Goal: Task Accomplishment & Management: Use online tool/utility

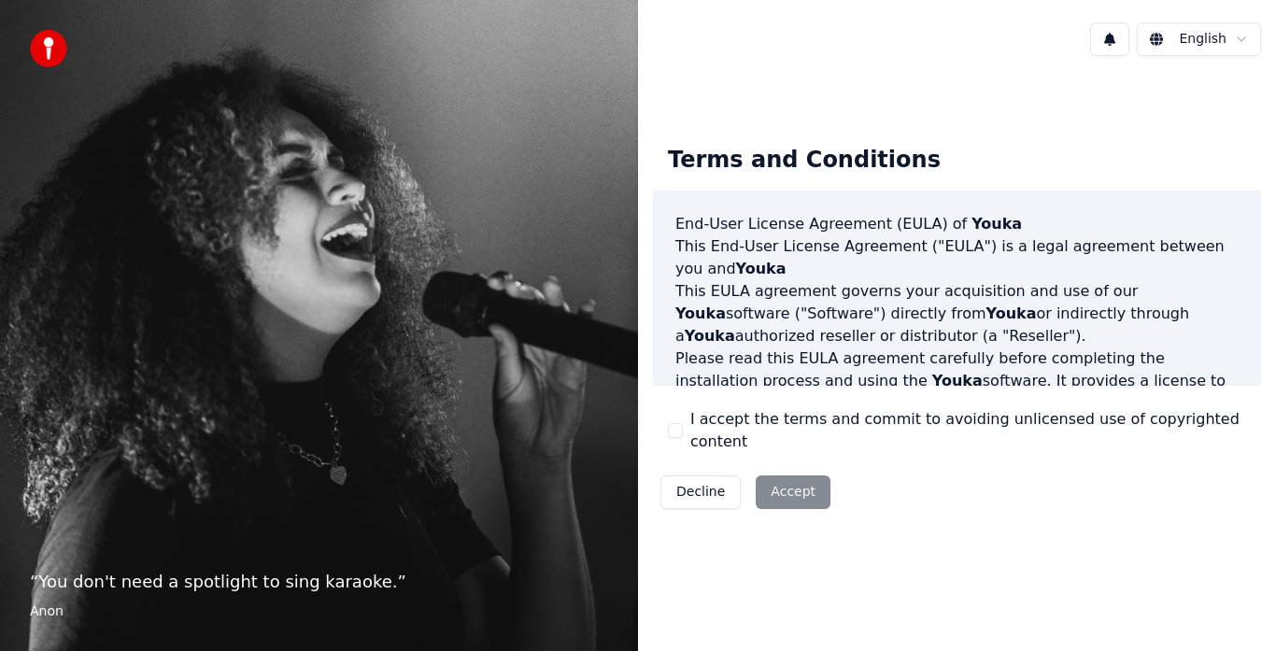
click at [773, 477] on div "Decline Accept" at bounding box center [745, 492] width 185 height 49
click at [795, 484] on div "Decline Accept" at bounding box center [745, 492] width 185 height 49
click at [1240, 35] on html "“ Karaoke is the great equalizer. ” [PERSON_NAME] [PERSON_NAME] Terms and Condi…" at bounding box center [638, 325] width 1276 height 651
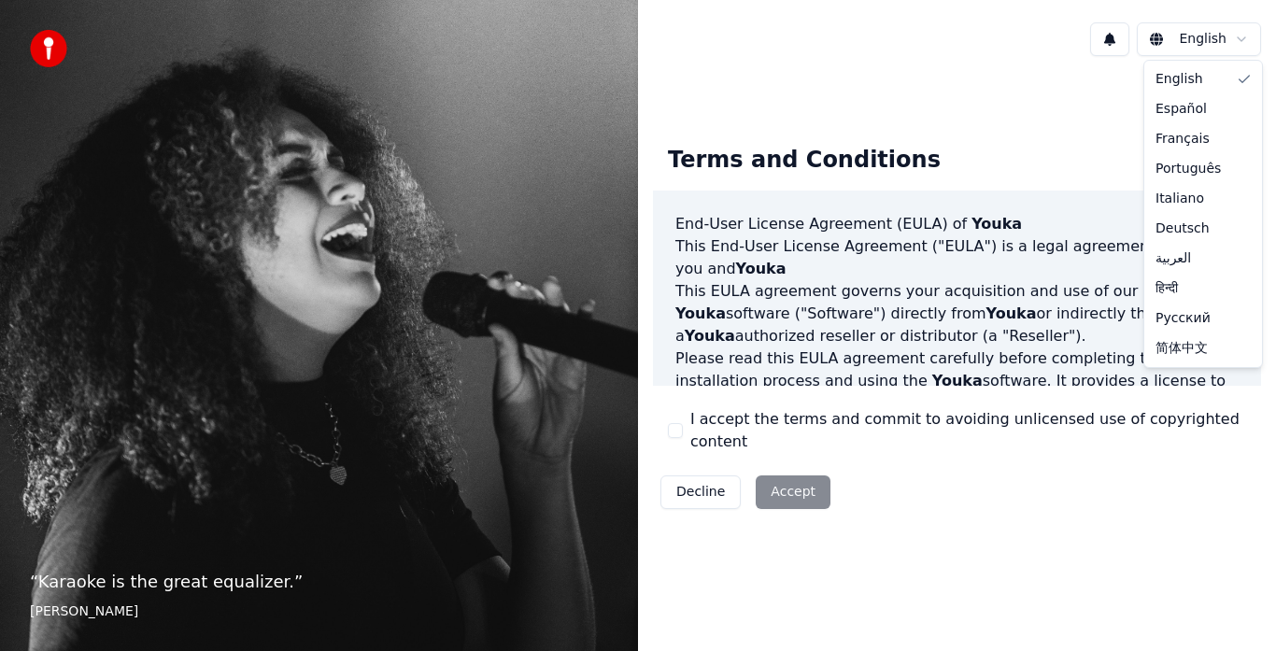
click at [1068, 538] on html "“ Karaoke is the great equalizer. ” [PERSON_NAME] [PERSON_NAME] Terms and Condi…" at bounding box center [638, 325] width 1276 height 651
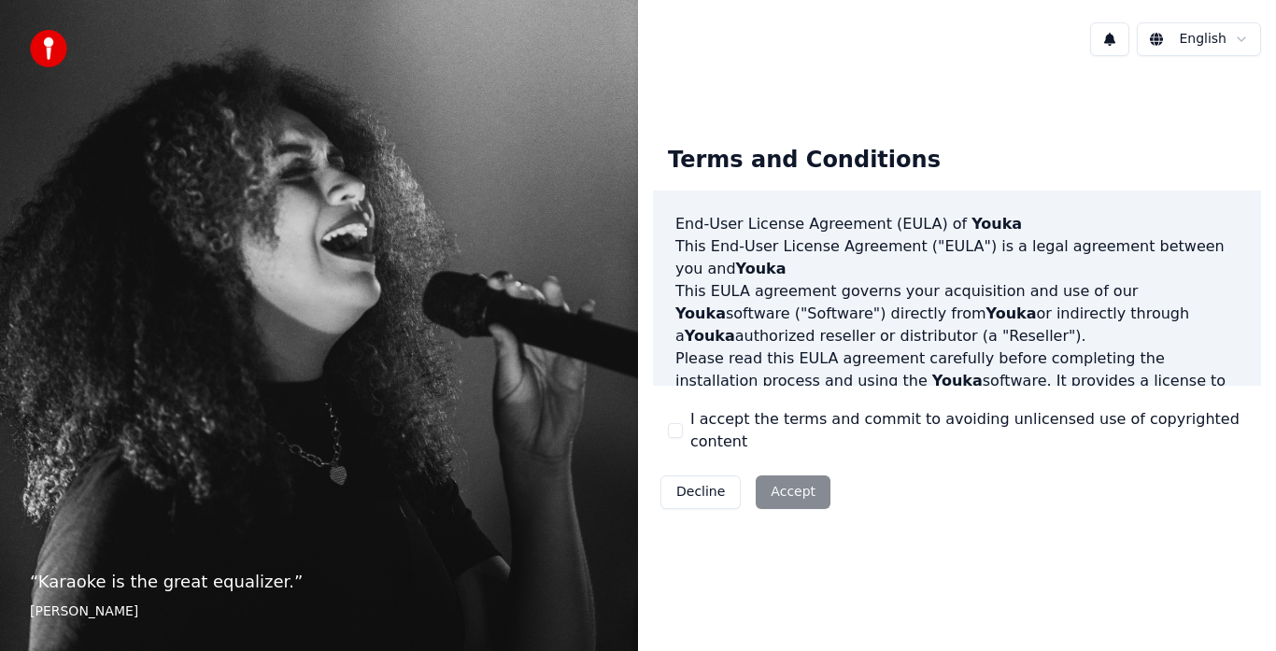
click at [792, 480] on div "Decline Accept" at bounding box center [745, 492] width 185 height 49
click at [786, 484] on div "Decline Accept" at bounding box center [745, 492] width 185 height 49
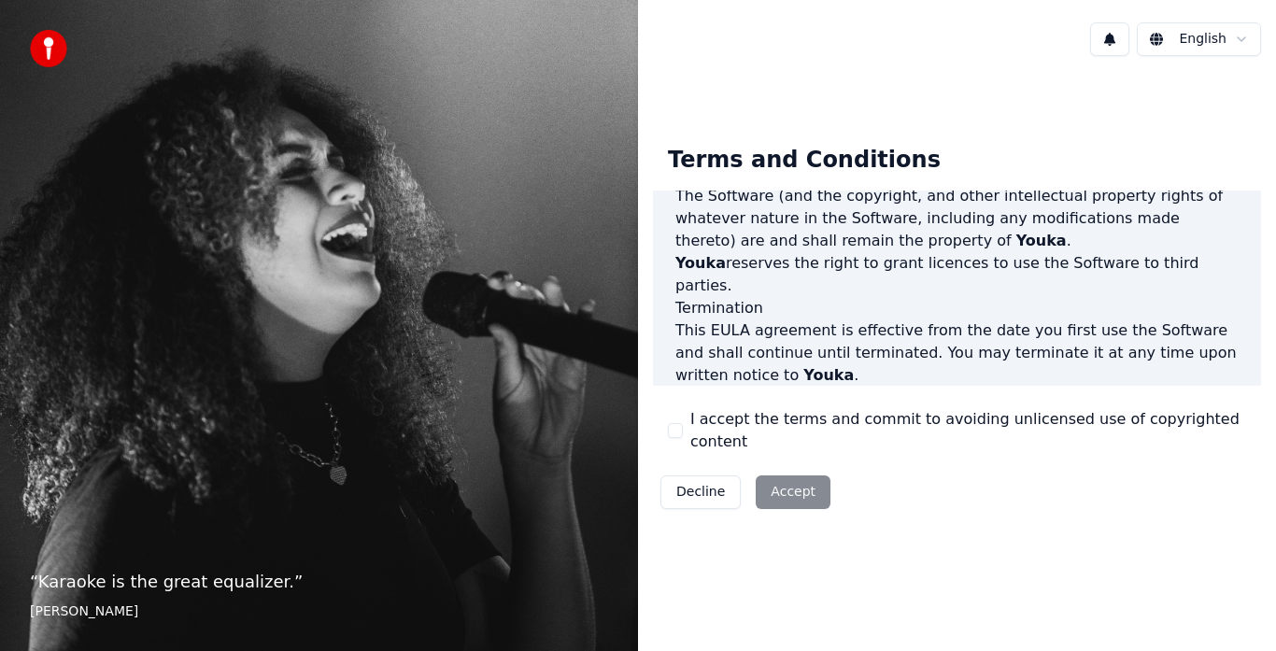
scroll to position [1284, 0]
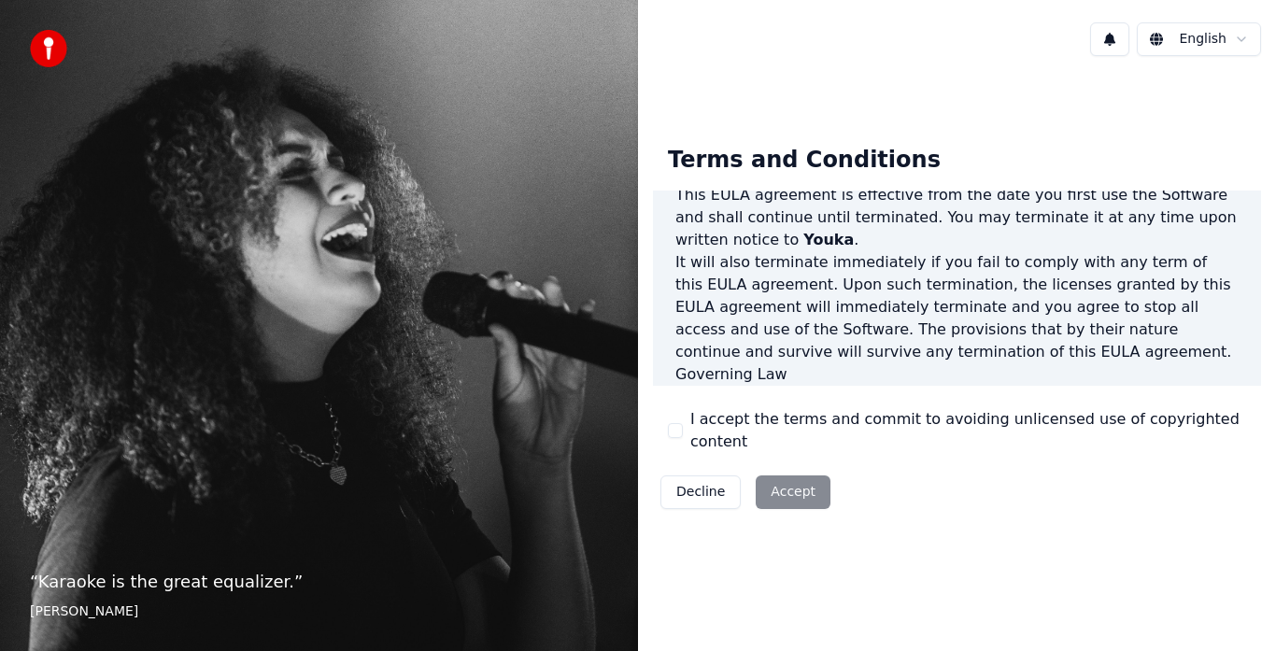
click at [764, 475] on div "Decline Accept" at bounding box center [745, 492] width 185 height 49
click at [672, 431] on button "I accept the terms and commit to avoiding unlicensed use of copyrighted content" at bounding box center [675, 430] width 15 height 15
click at [777, 475] on button "Accept" at bounding box center [793, 492] width 75 height 34
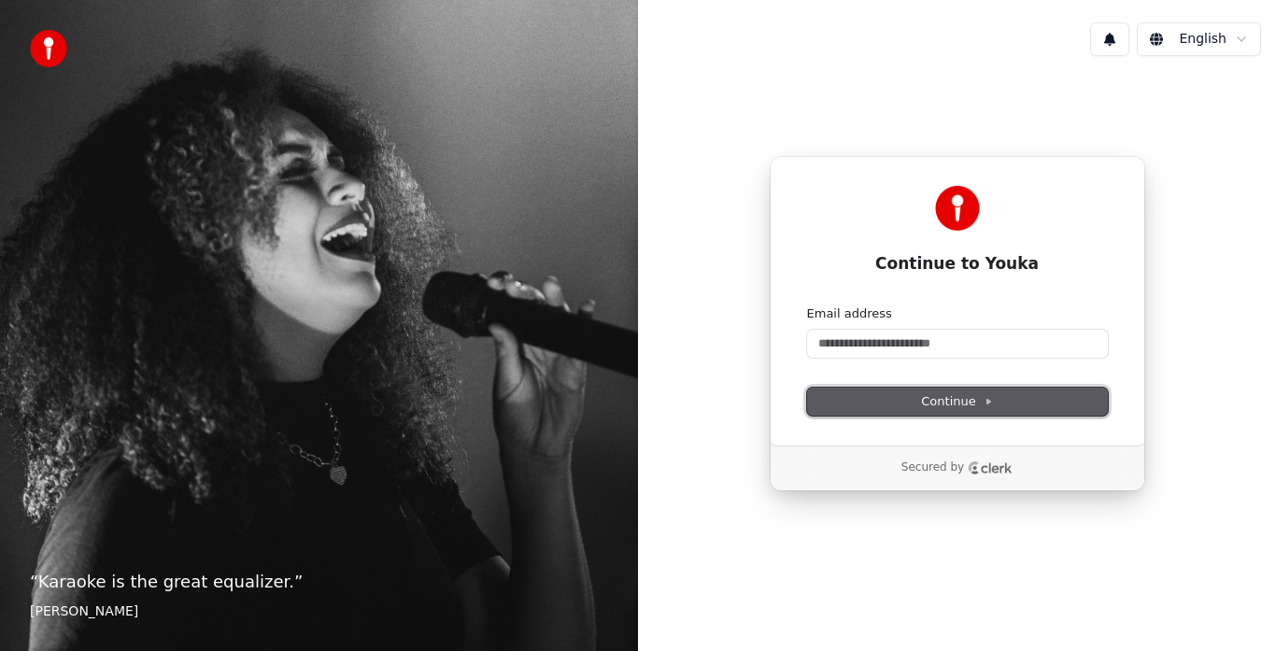
click at [893, 393] on button "Continue" at bounding box center [957, 402] width 301 height 28
click at [816, 337] on input "Email address" at bounding box center [957, 344] width 301 height 28
click at [939, 402] on span "Continue" at bounding box center [956, 401] width 71 height 17
type input "**********"
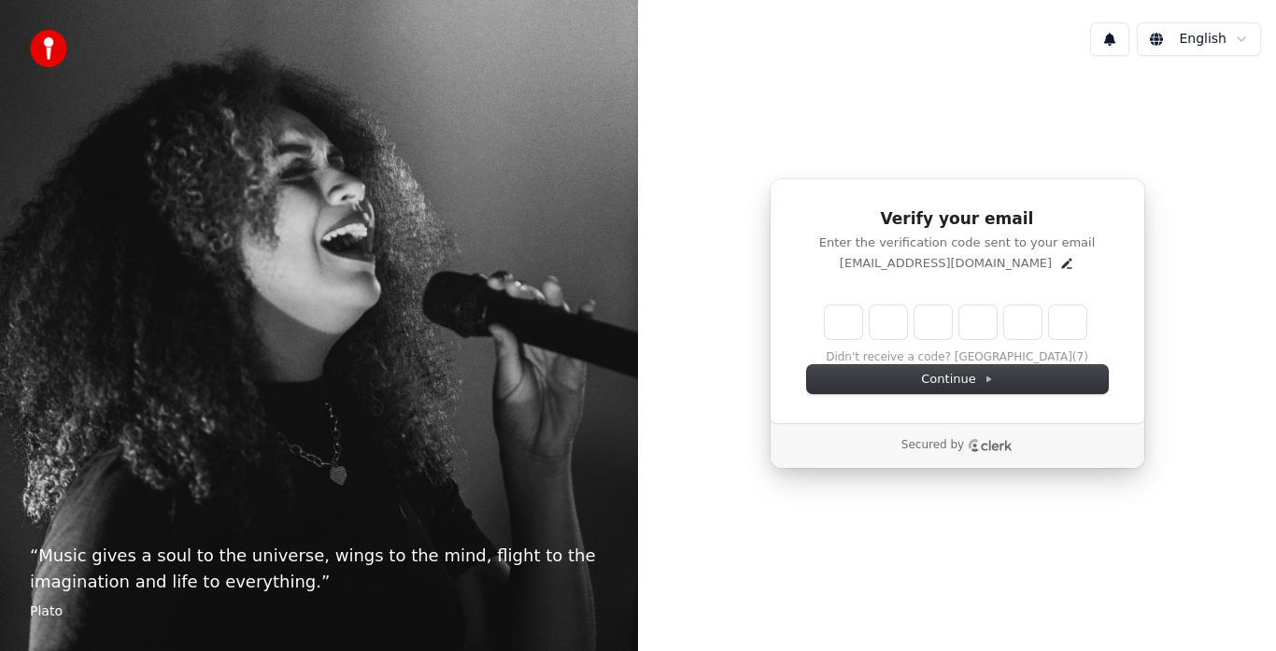
type input "*"
type input "**"
type input "*"
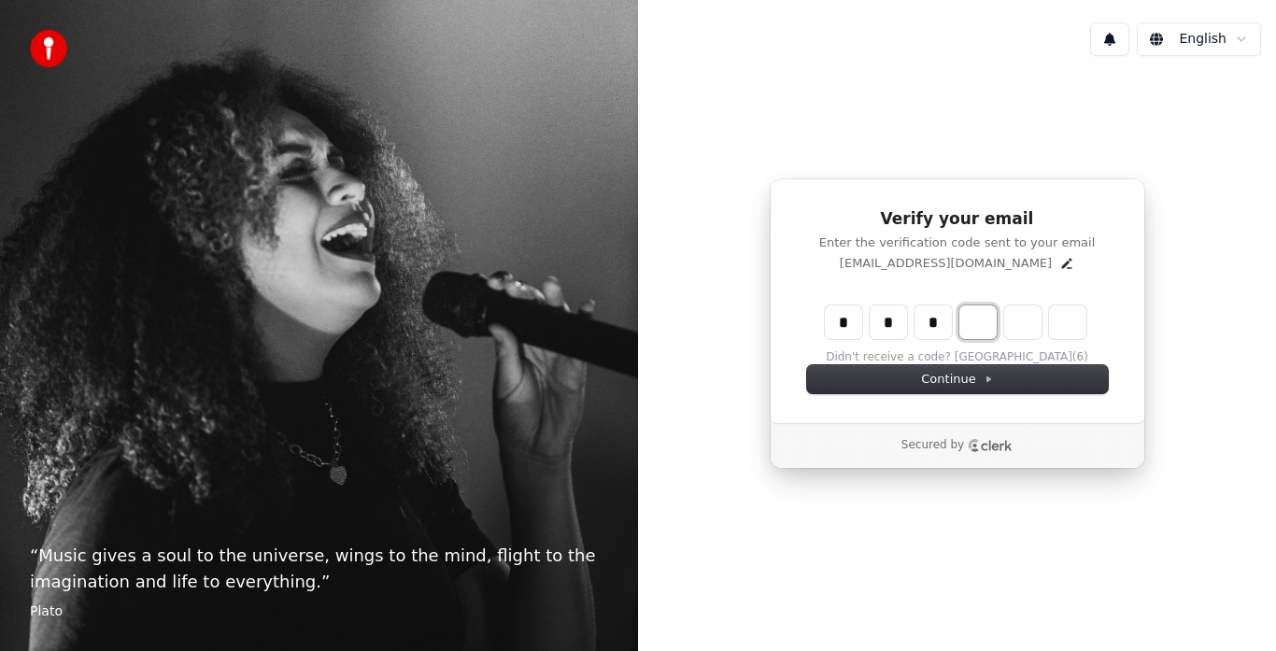
type input "***"
type input "*"
type input "****"
type input "*"
type input "******"
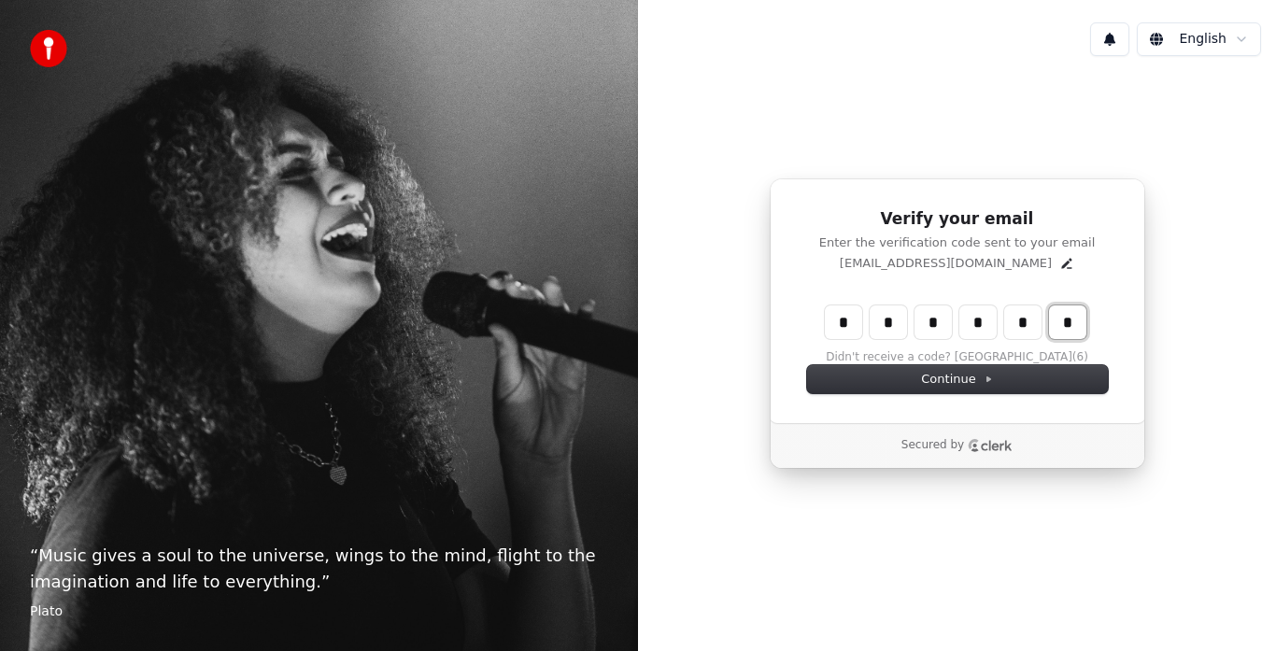
type input "*"
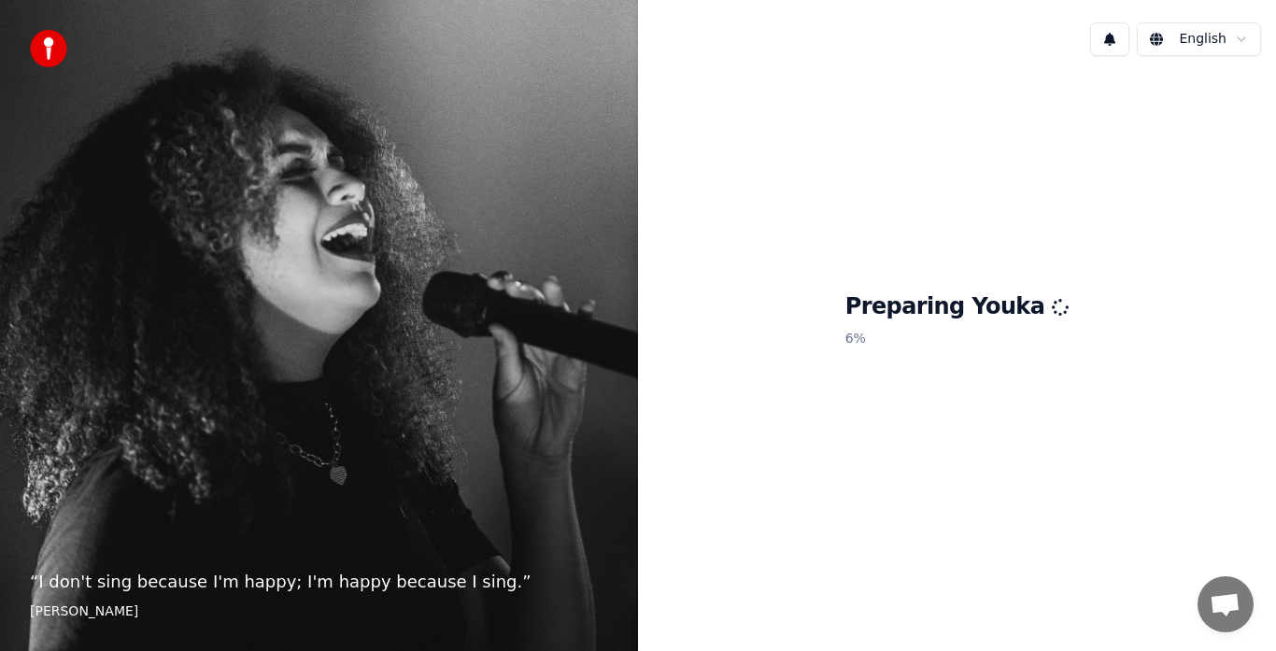
click at [755, 587] on div "English Preparing Youka 6 %" at bounding box center [957, 325] width 638 height 651
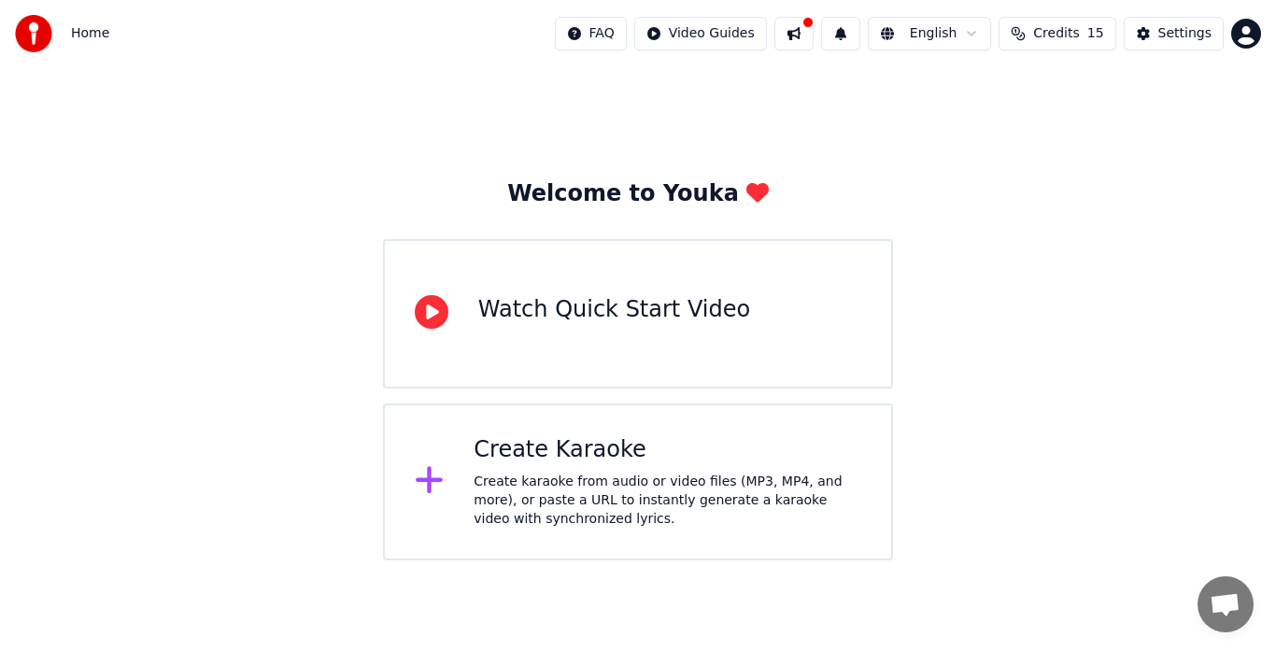
click at [722, 300] on div "Watch Quick Start Video" at bounding box center [638, 313] width 510 height 149
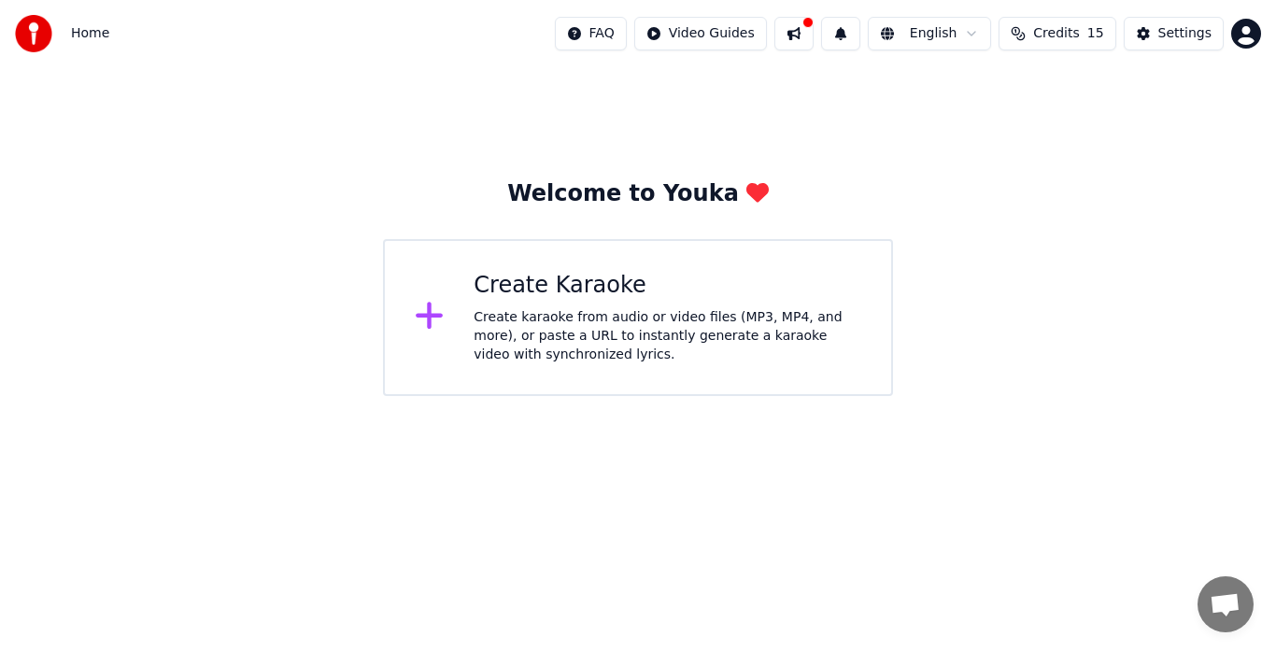
click at [652, 318] on div "Create karaoke from audio or video files (MP3, MP4, and more), or paste a URL t…" at bounding box center [668, 336] width 388 height 56
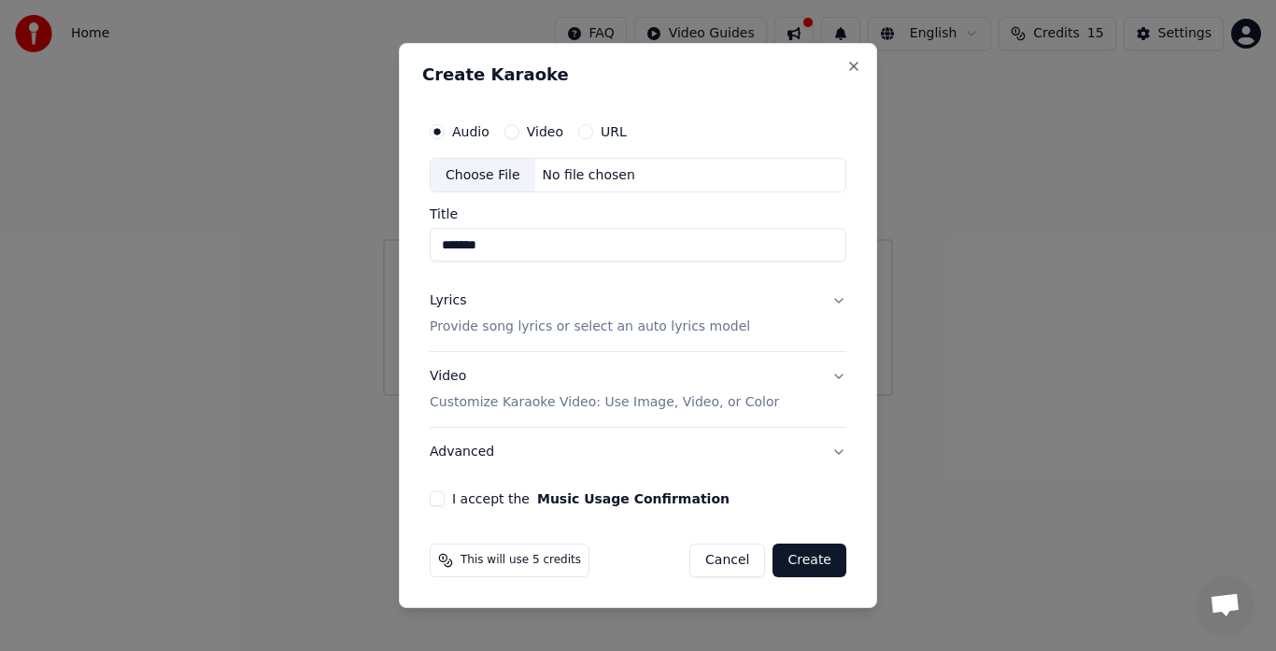
type input "*******"
click at [580, 131] on button "URL" at bounding box center [585, 131] width 15 height 15
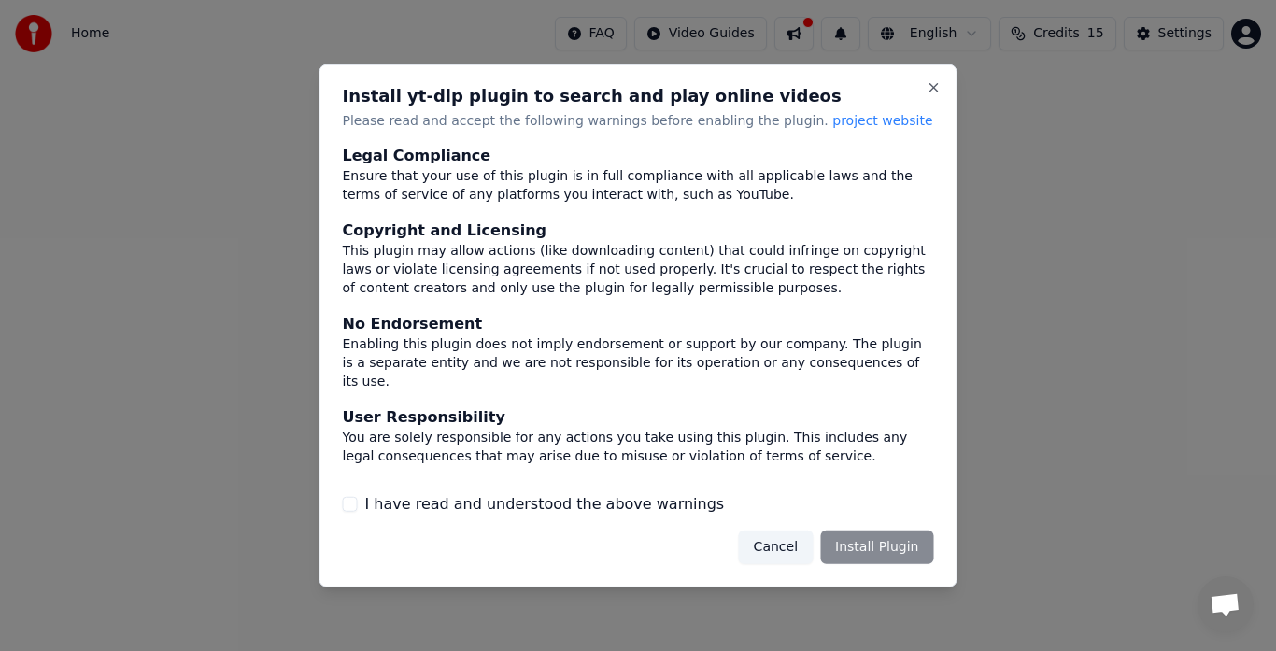
click at [853, 553] on div "Cancel Install Plugin" at bounding box center [836, 548] width 195 height 34
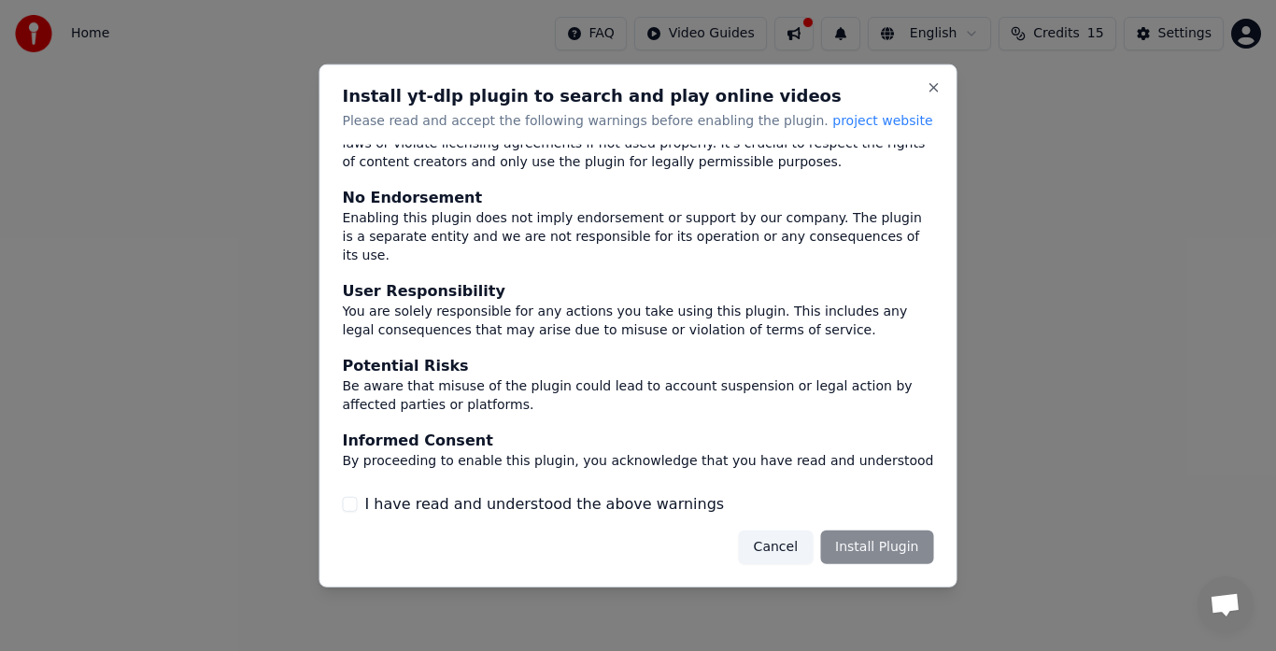
click at [346, 504] on button "I have read and understood the above warnings" at bounding box center [350, 504] width 15 height 15
click at [870, 543] on button "Install Plugin" at bounding box center [876, 548] width 113 height 34
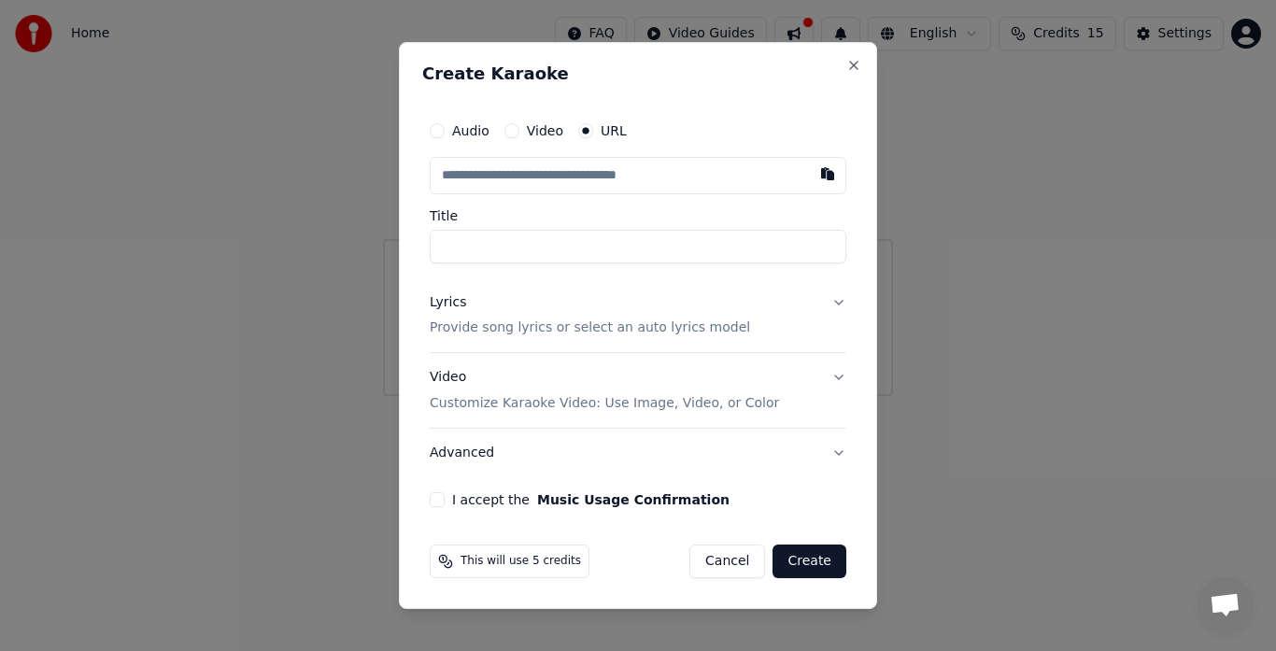
drag, startPoint x: 828, startPoint y: 176, endPoint x: 939, endPoint y: 189, distance: 111.0
click at [939, 189] on body "Home FAQ Video Guides English Credits 15 Settings Welcome to Youka Create Karao…" at bounding box center [638, 198] width 1276 height 396
paste input "**********"
type input "**********"
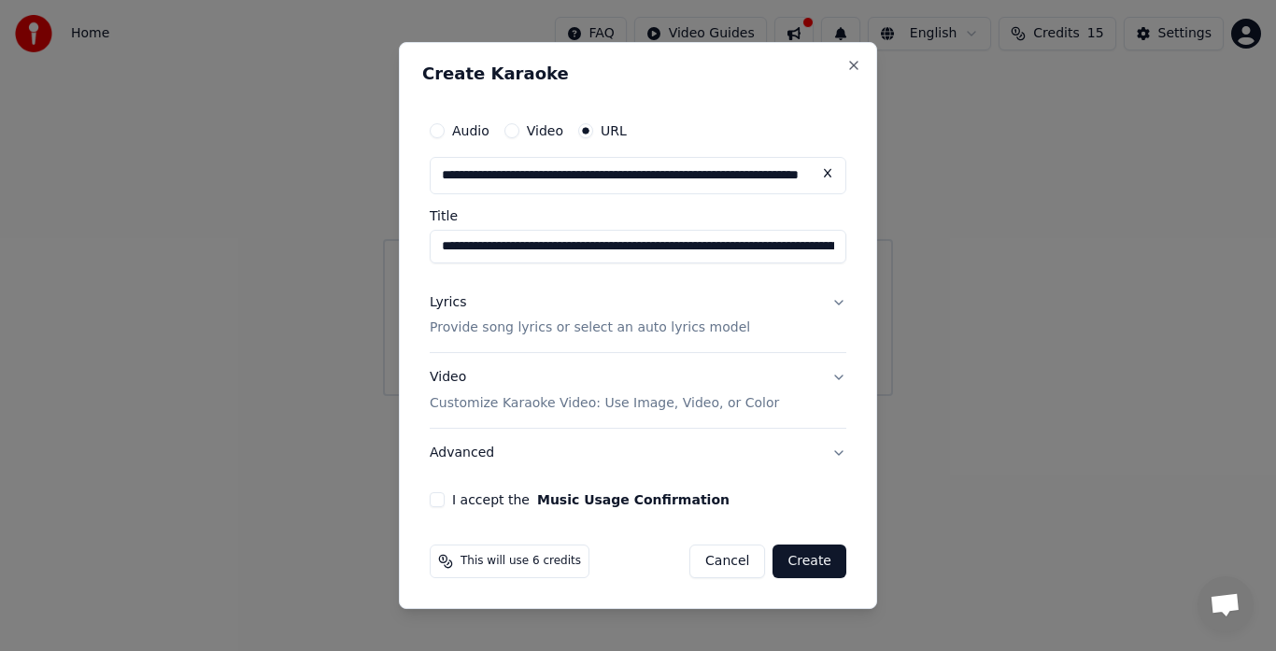
type input "**********"
click at [822, 559] on button "Create" at bounding box center [809, 562] width 74 height 34
type input "**********"
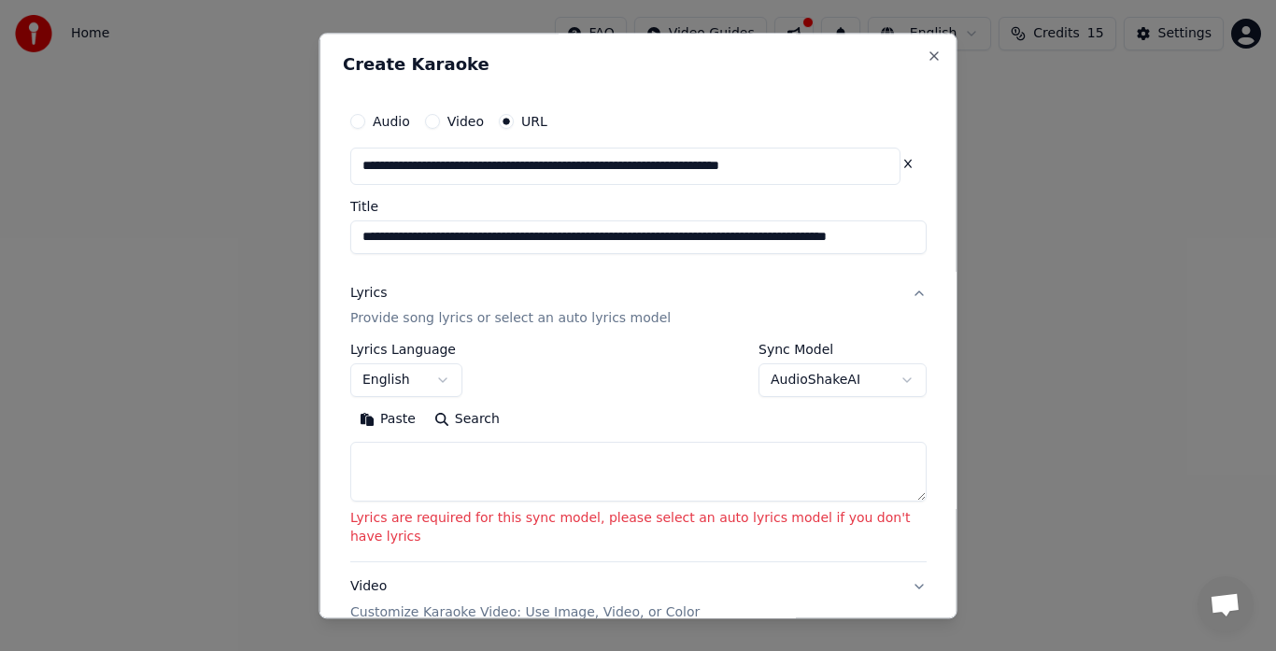
click at [884, 375] on body "**********" at bounding box center [638, 198] width 1276 height 396
click at [446, 376] on button "English" at bounding box center [406, 381] width 112 height 34
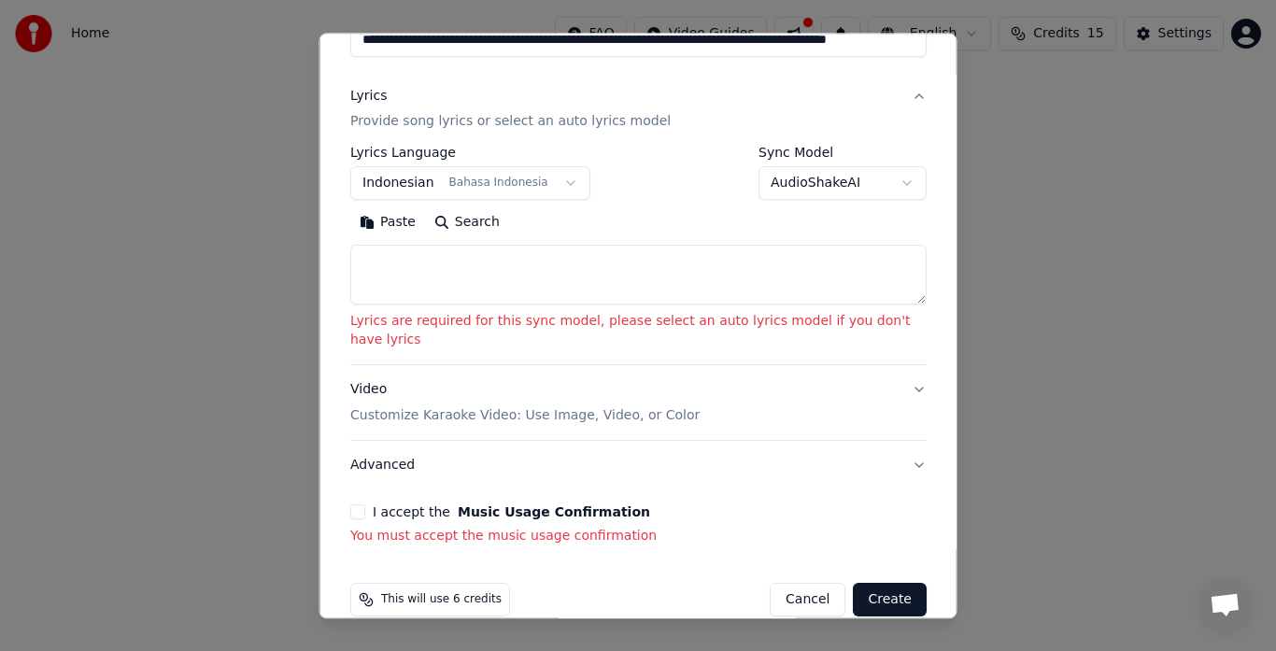
scroll to position [207, 0]
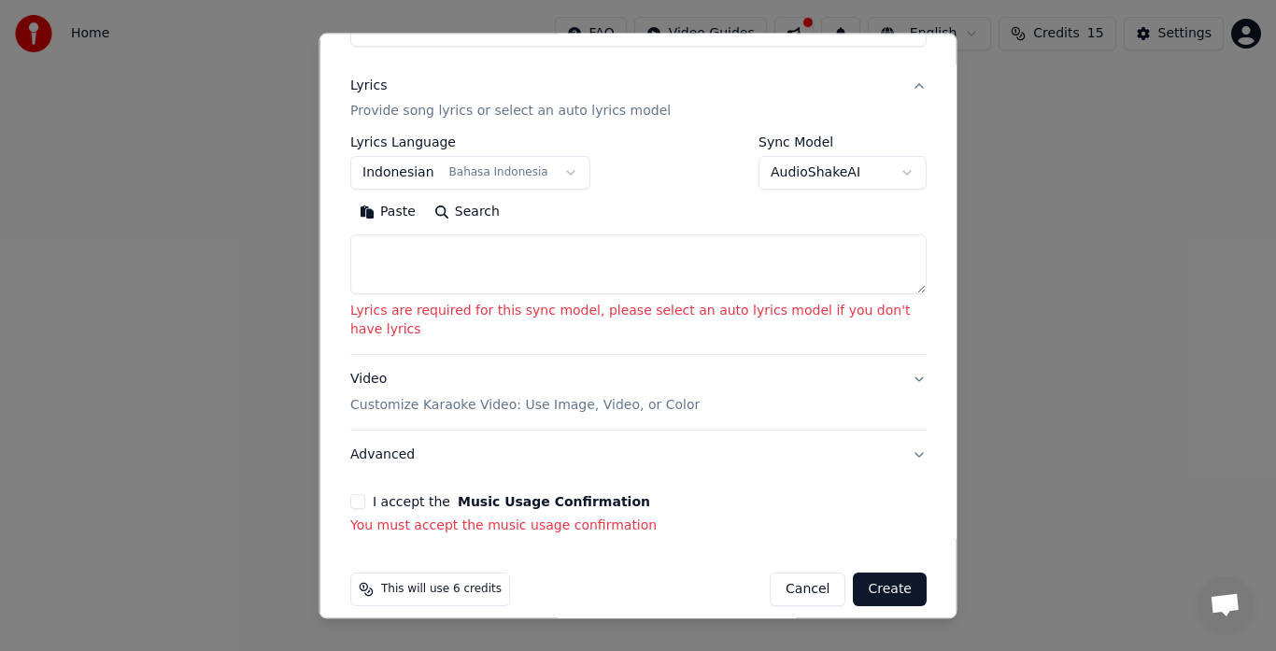
click at [884, 573] on button "Create" at bounding box center [890, 590] width 74 height 34
select select "**"
click at [363, 495] on button "I accept the Music Usage Confirmation" at bounding box center [357, 502] width 15 height 15
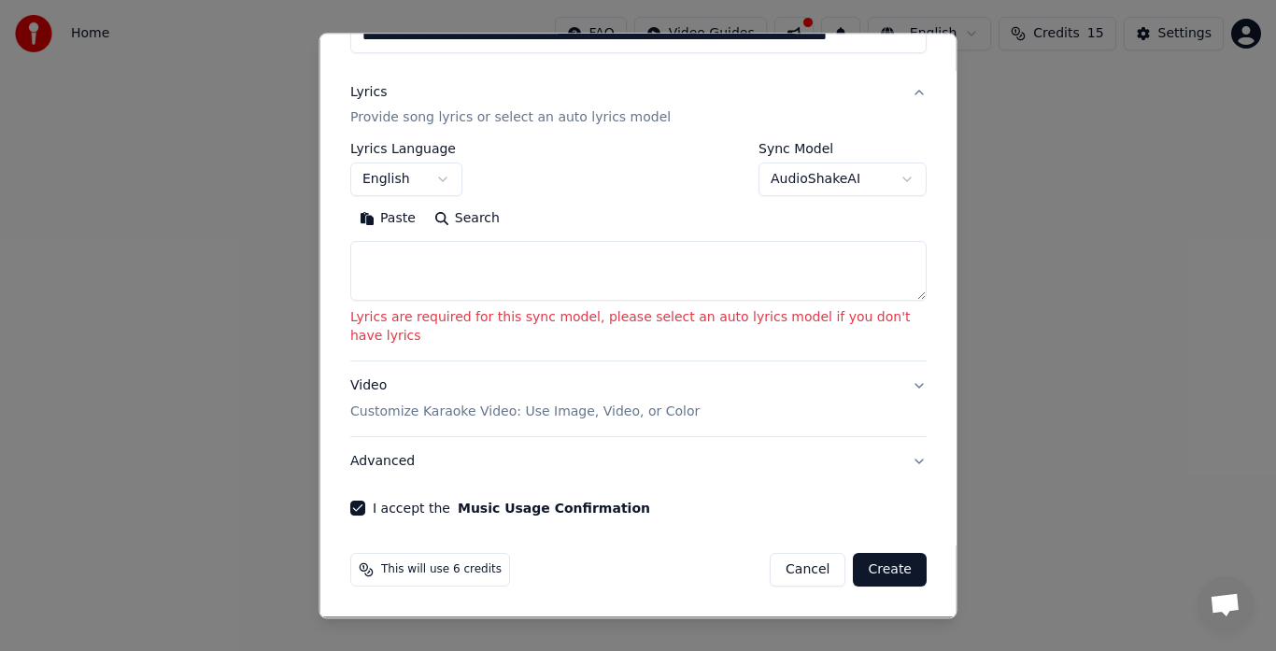
scroll to position [182, 0]
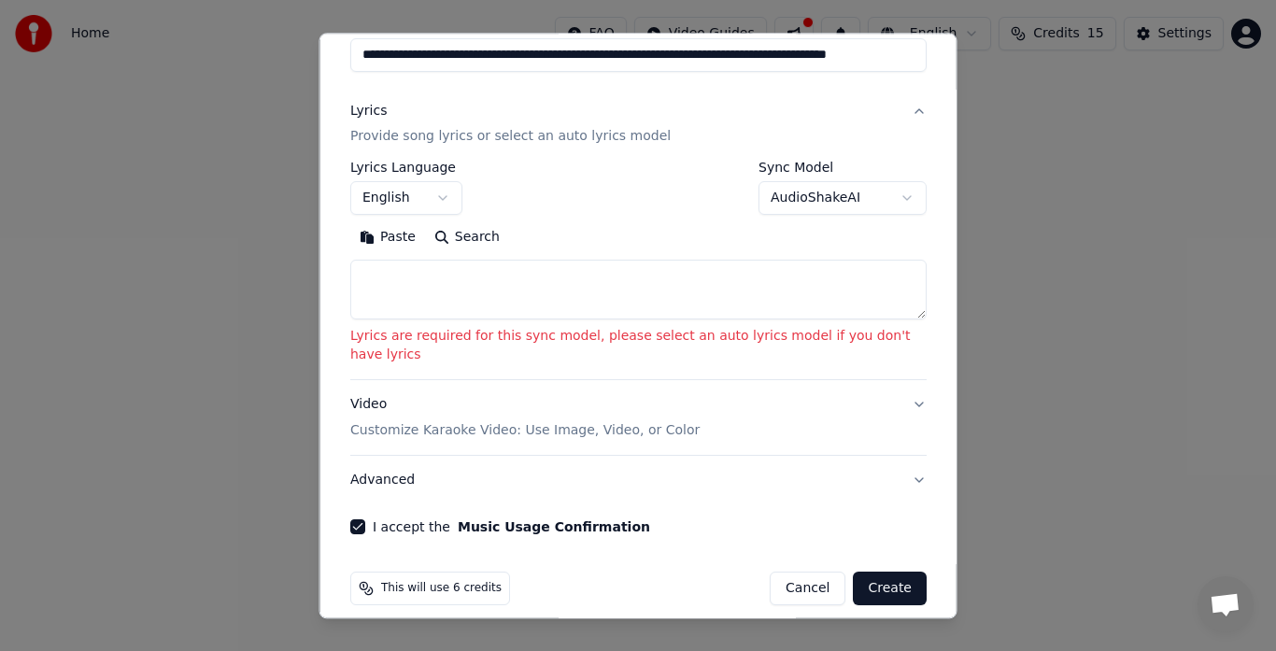
click at [857, 573] on button "Create" at bounding box center [890, 590] width 74 height 34
click at [867, 573] on button "Create" at bounding box center [890, 590] width 74 height 34
click at [882, 193] on button "AudioShakeAI" at bounding box center [842, 199] width 168 height 34
click at [868, 573] on button "Create" at bounding box center [890, 590] width 74 height 34
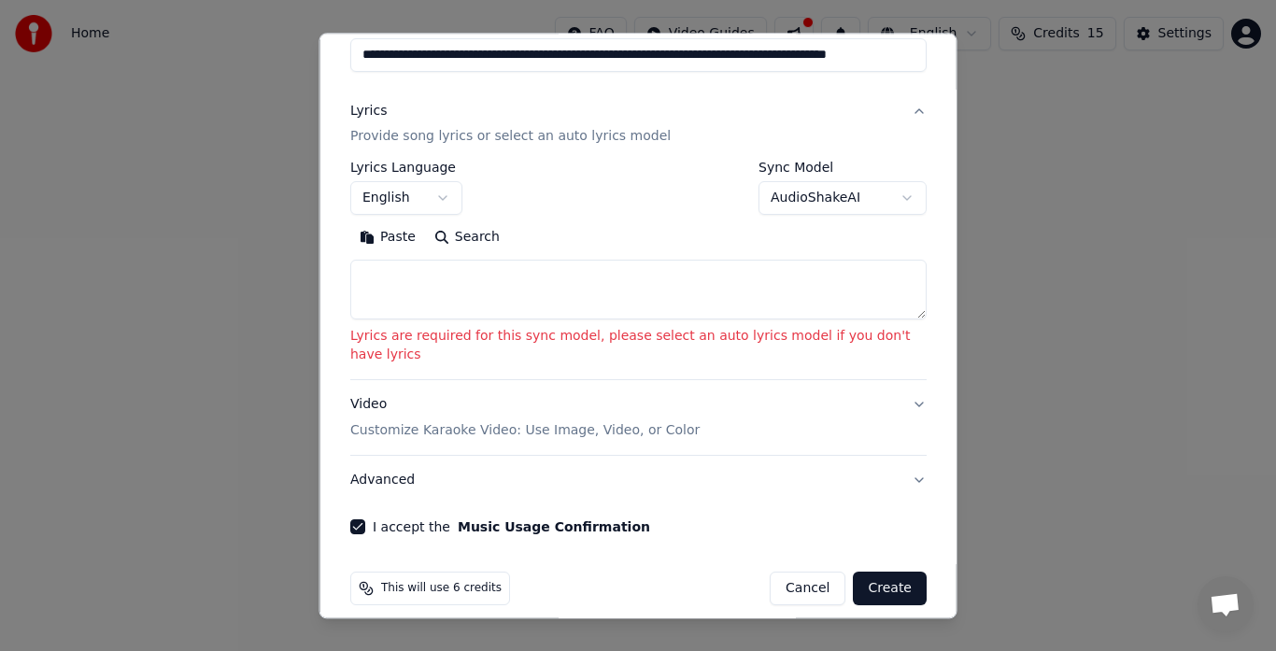
click at [882, 195] on button "AudioShakeAI" at bounding box center [842, 199] width 168 height 34
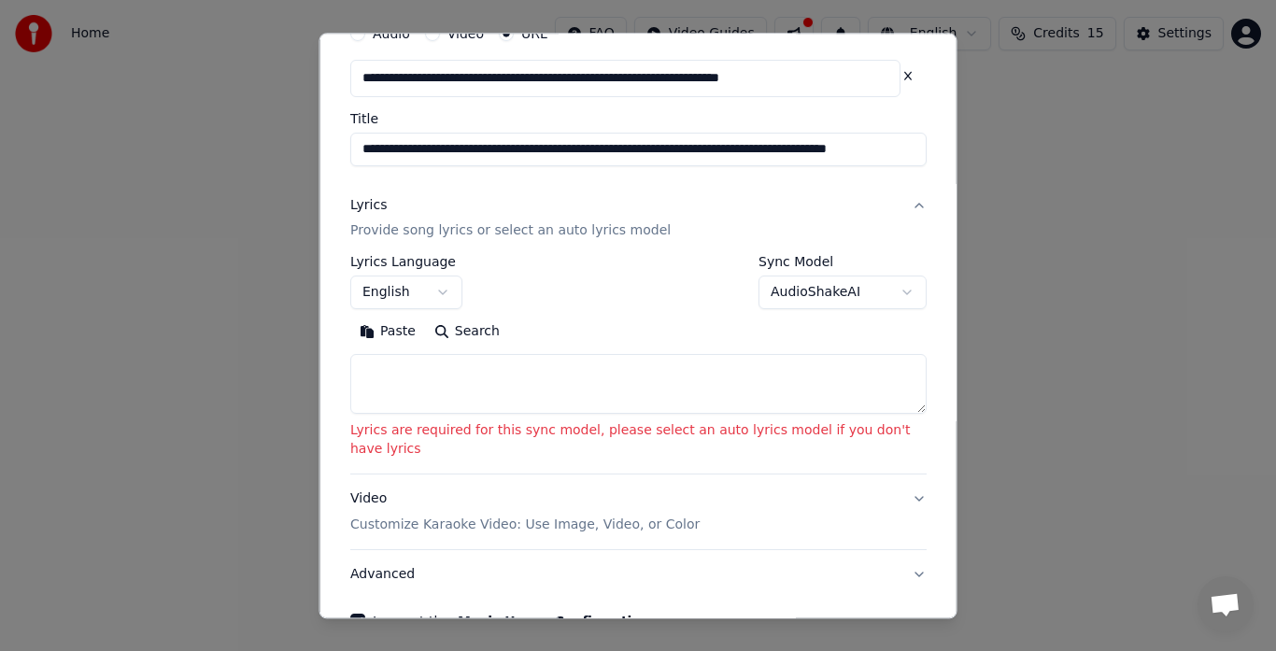
scroll to position [181, 0]
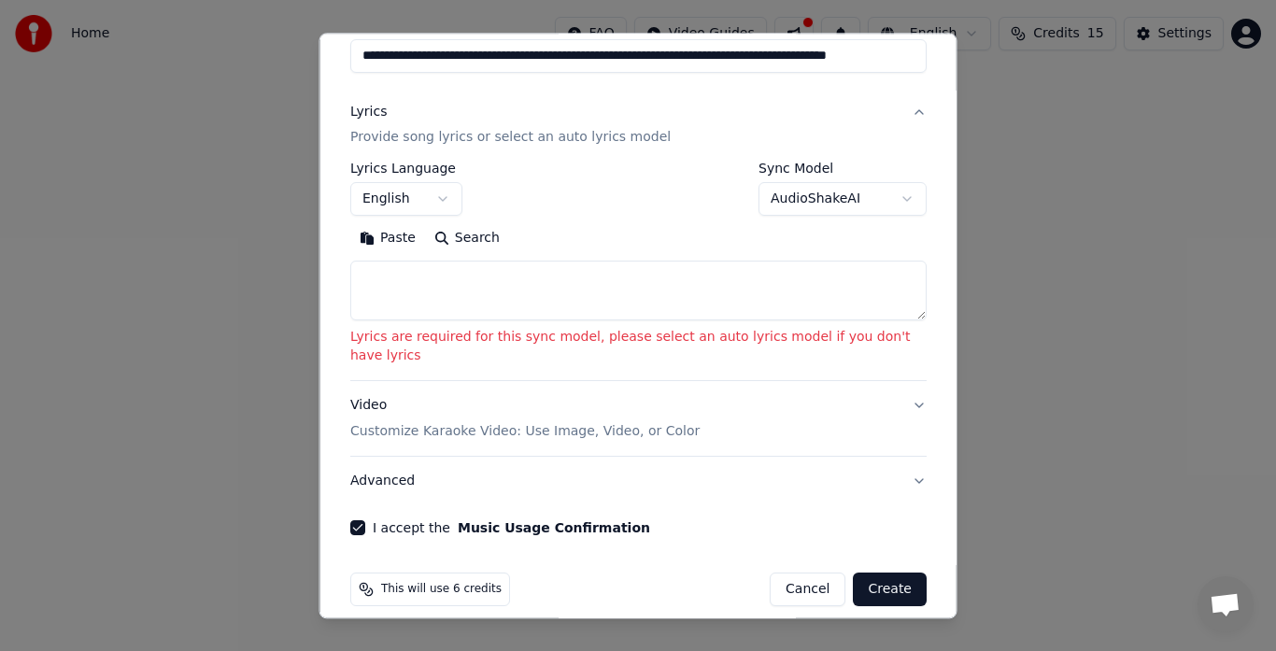
click at [865, 573] on button "Create" at bounding box center [890, 590] width 74 height 34
click at [899, 458] on button "Advanced" at bounding box center [638, 482] width 576 height 49
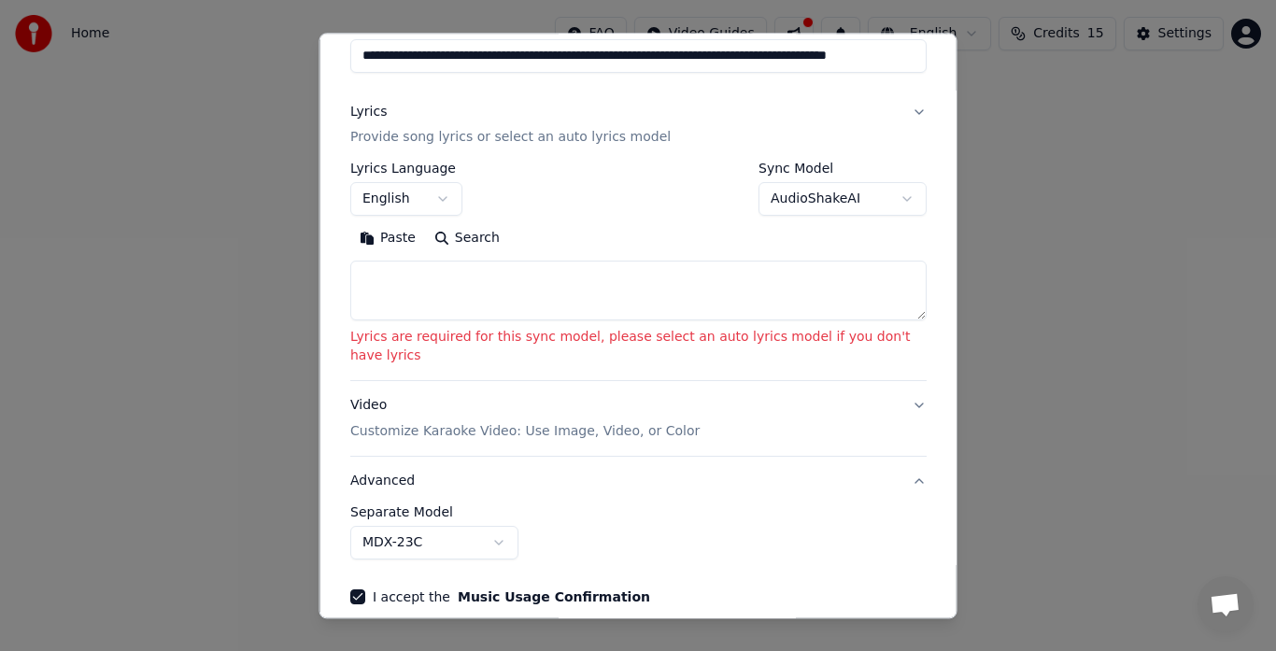
scroll to position [51, 0]
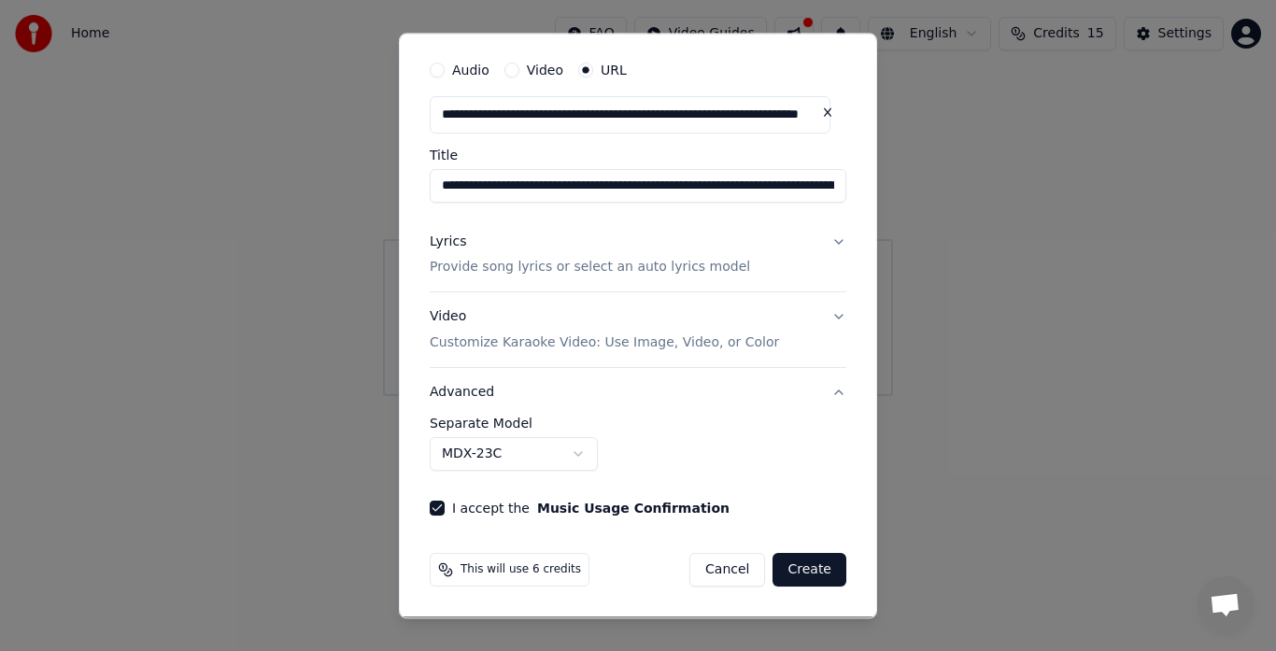
click at [638, 266] on p "Provide song lyrics or select an auto lyrics model" at bounding box center [590, 268] width 320 height 19
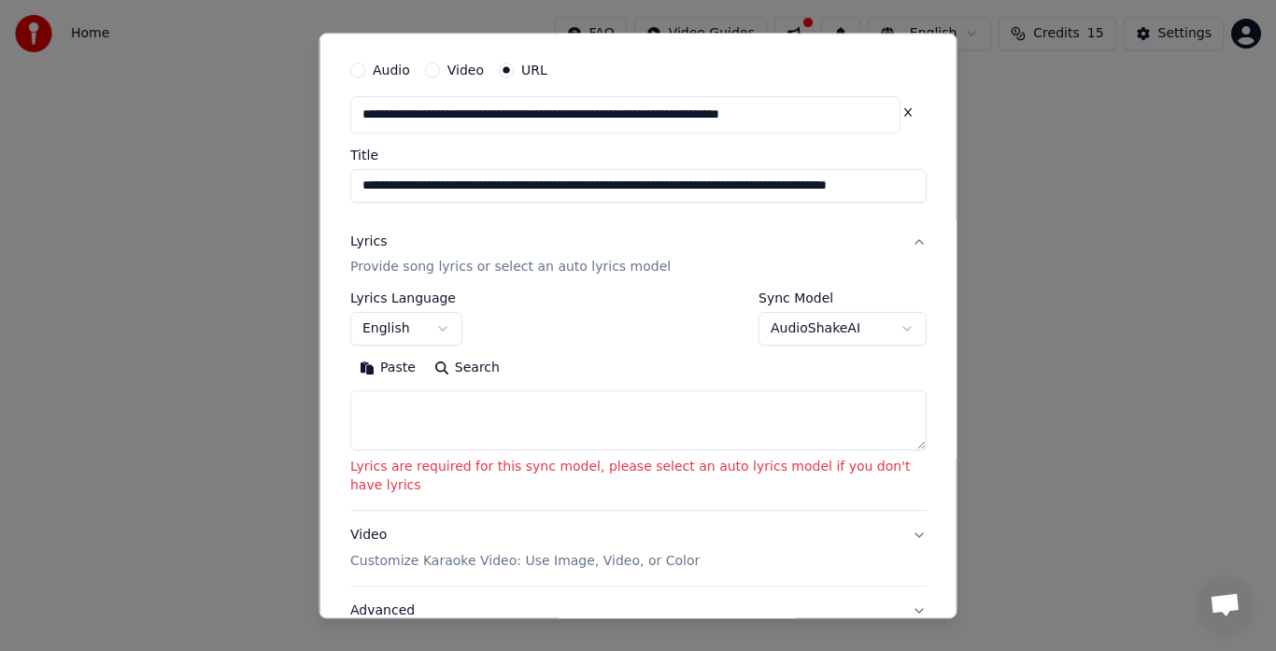
click at [881, 330] on button "AudioShakeAI" at bounding box center [842, 330] width 168 height 34
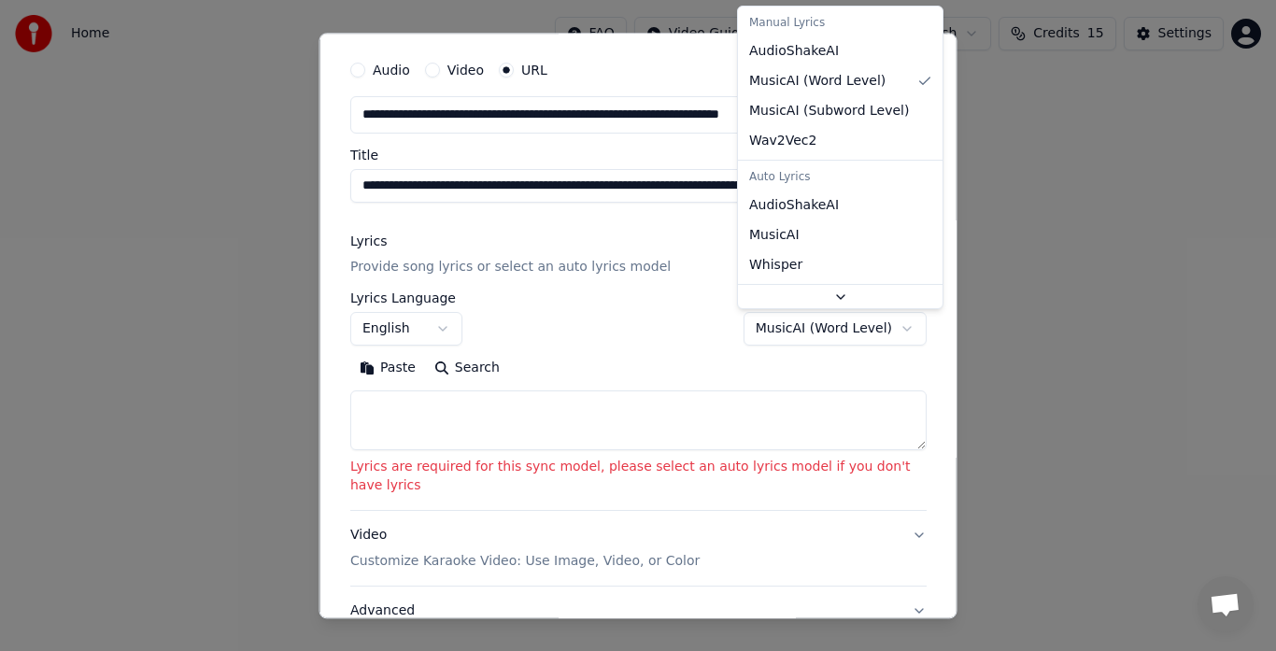
click at [884, 333] on body "**********" at bounding box center [638, 198] width 1276 height 396
select select "**********"
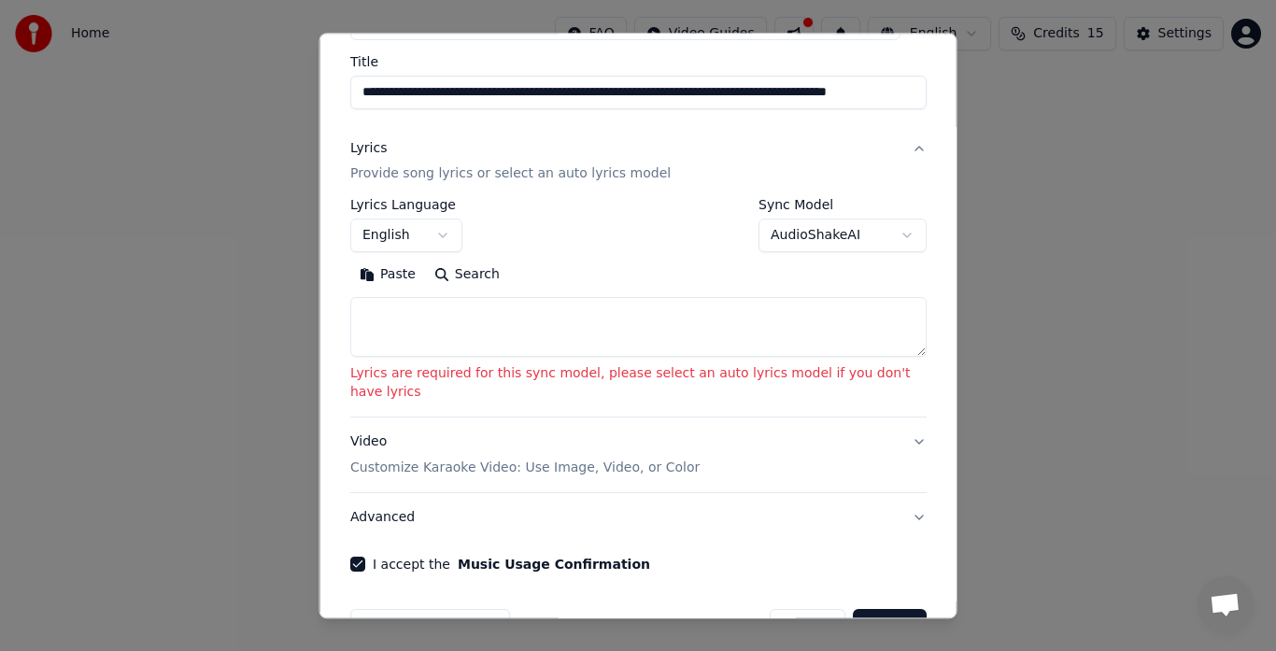
scroll to position [181, 0]
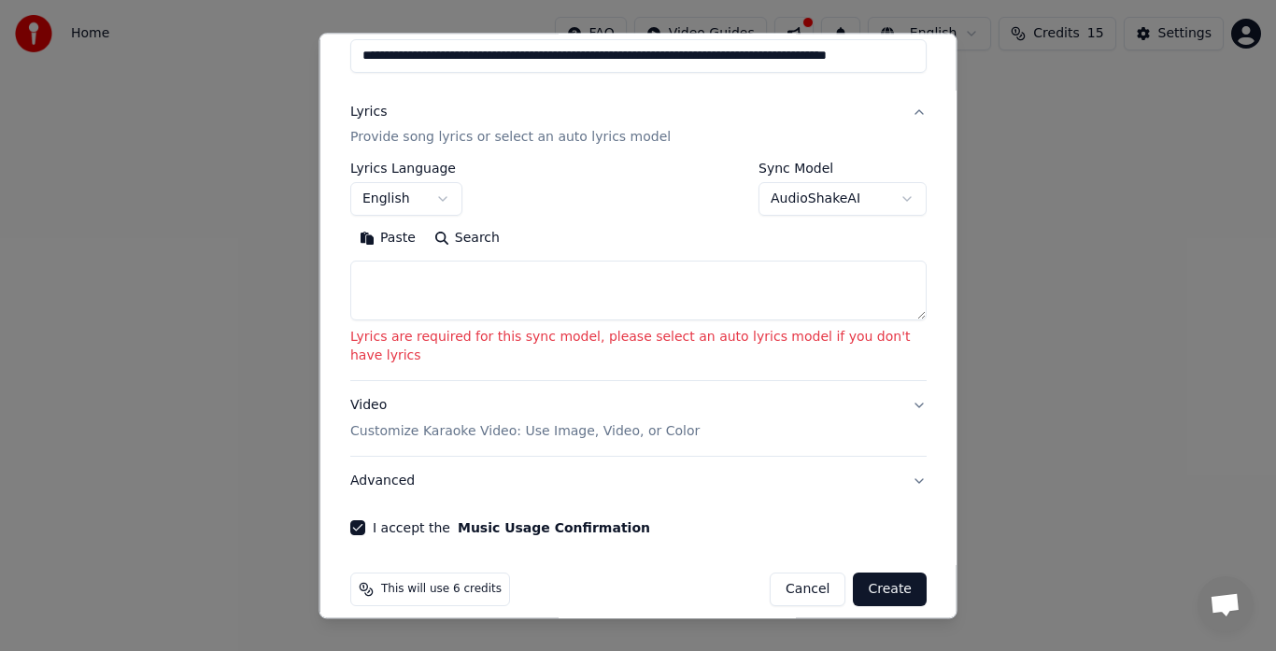
paste textarea "**********"
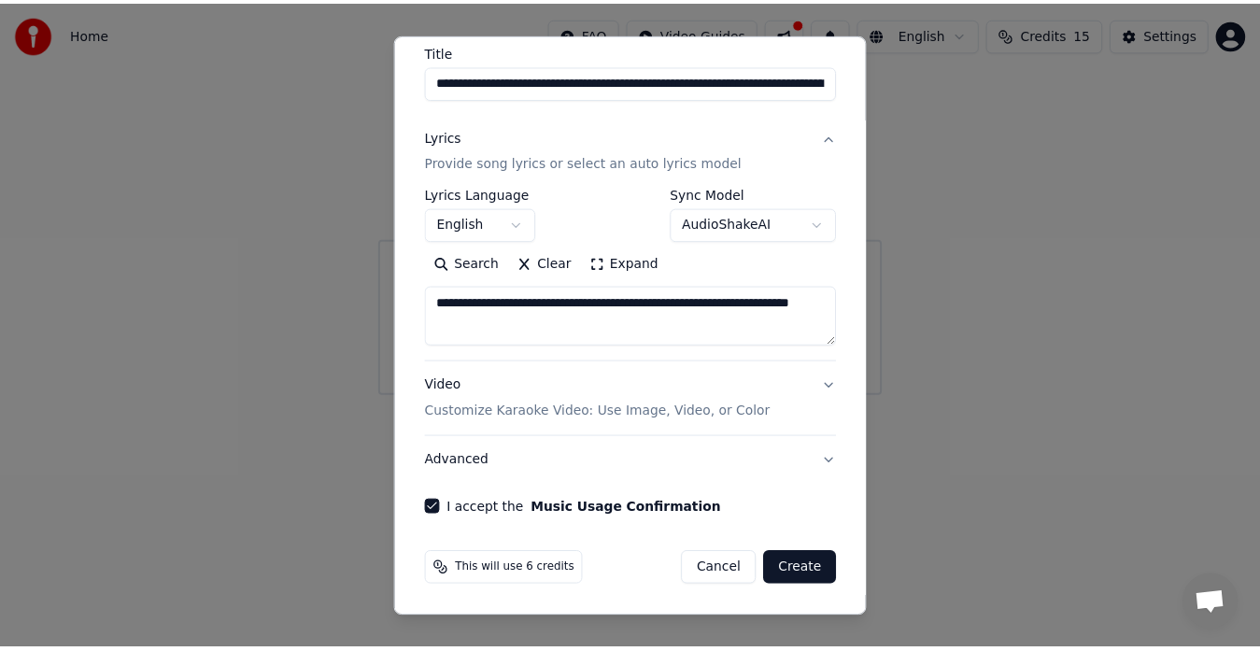
scroll to position [156, 0]
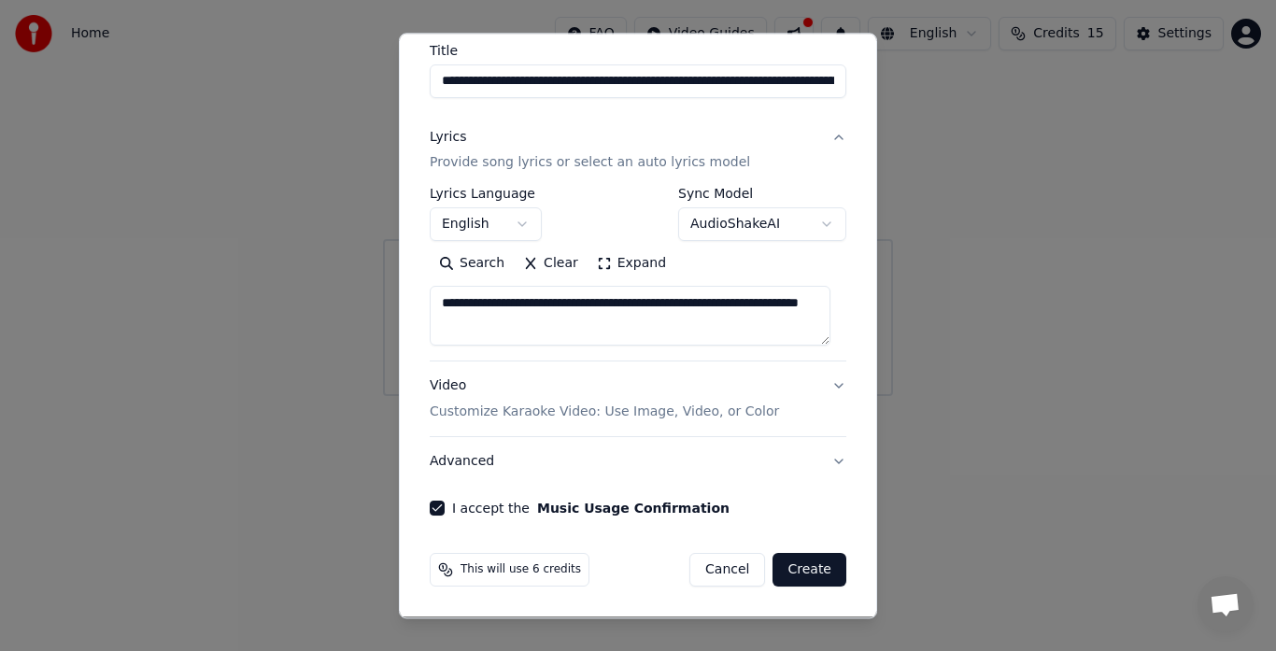
type textarea "**********"
click at [795, 572] on button "Create" at bounding box center [809, 571] width 74 height 34
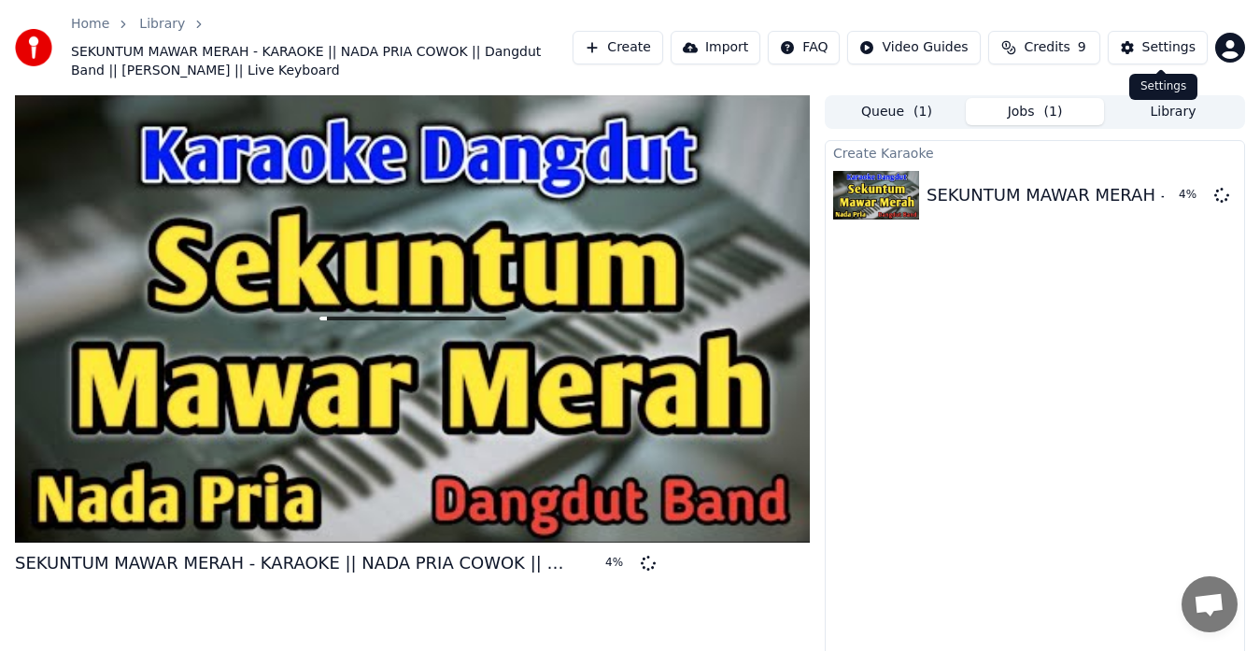
click at [1181, 41] on div "Settings" at bounding box center [1168, 47] width 53 height 19
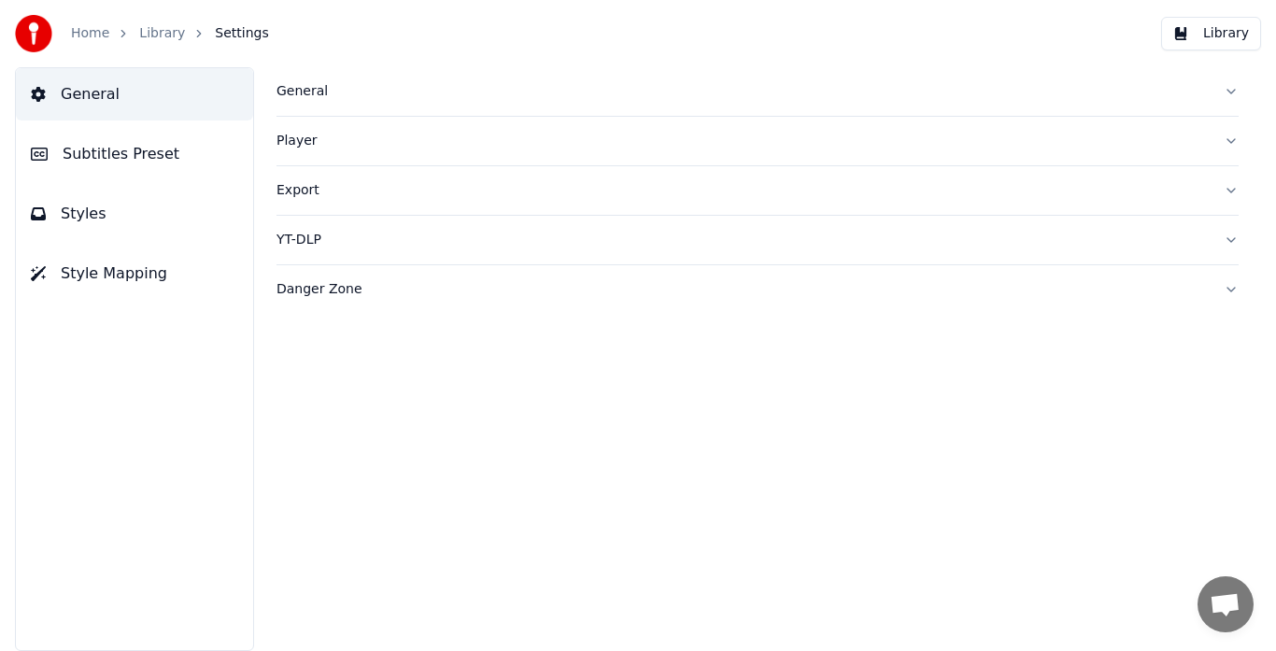
click at [299, 97] on div "General" at bounding box center [742, 91] width 932 height 19
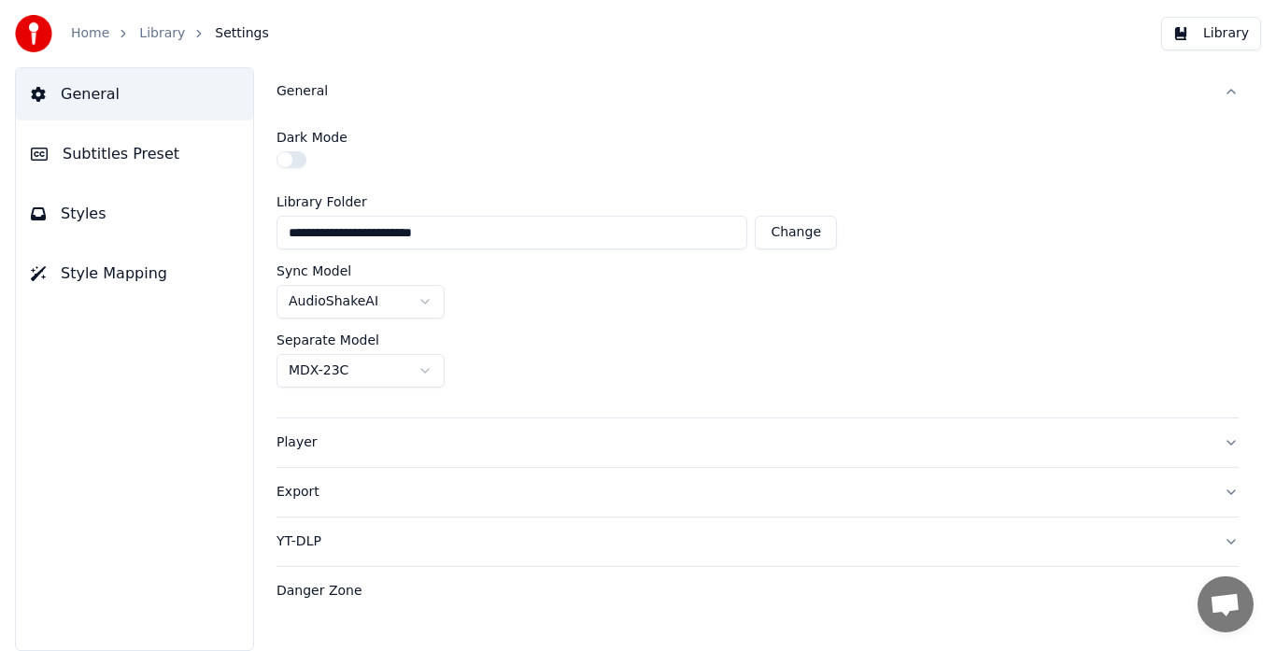
click at [301, 439] on div "Player" at bounding box center [742, 442] width 932 height 19
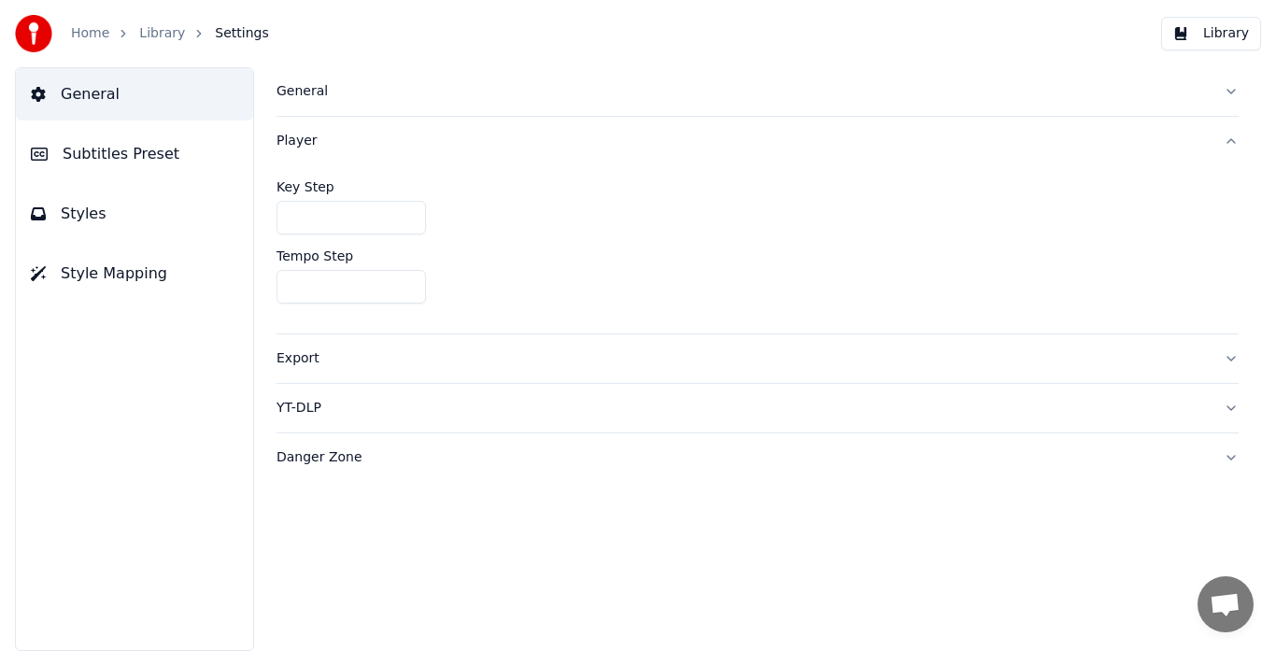
click at [78, 206] on span "Styles" at bounding box center [84, 214] width 46 height 22
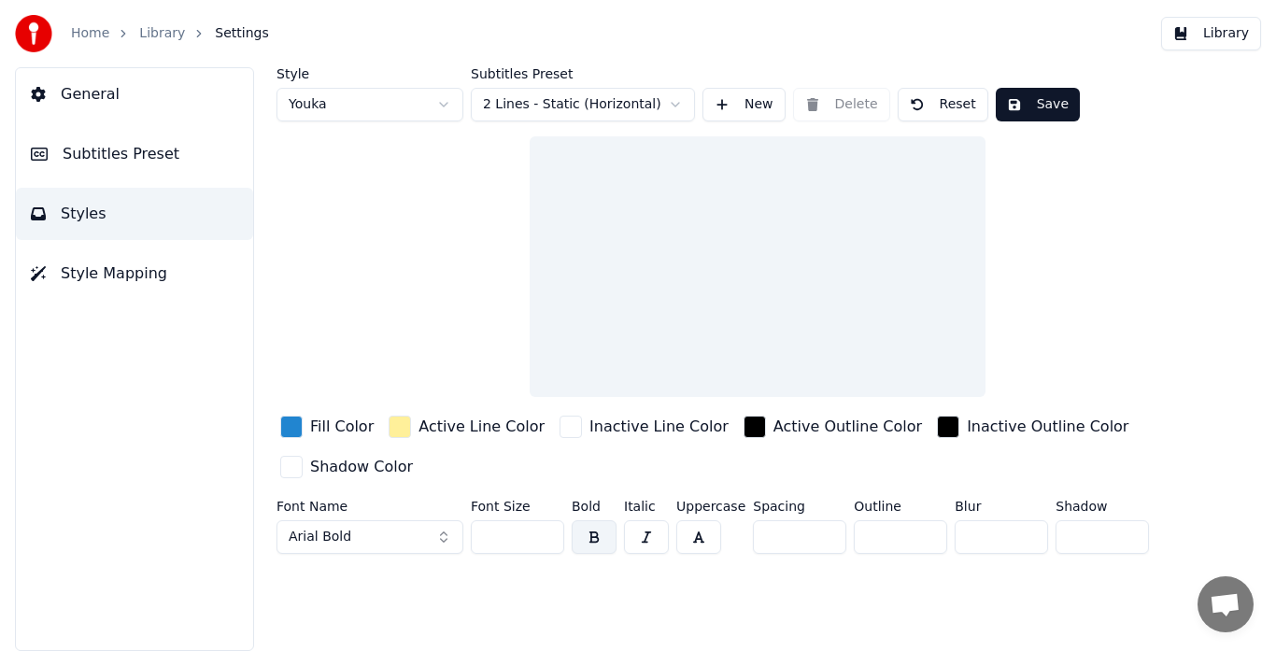
click at [87, 31] on link "Home" at bounding box center [90, 33] width 38 height 19
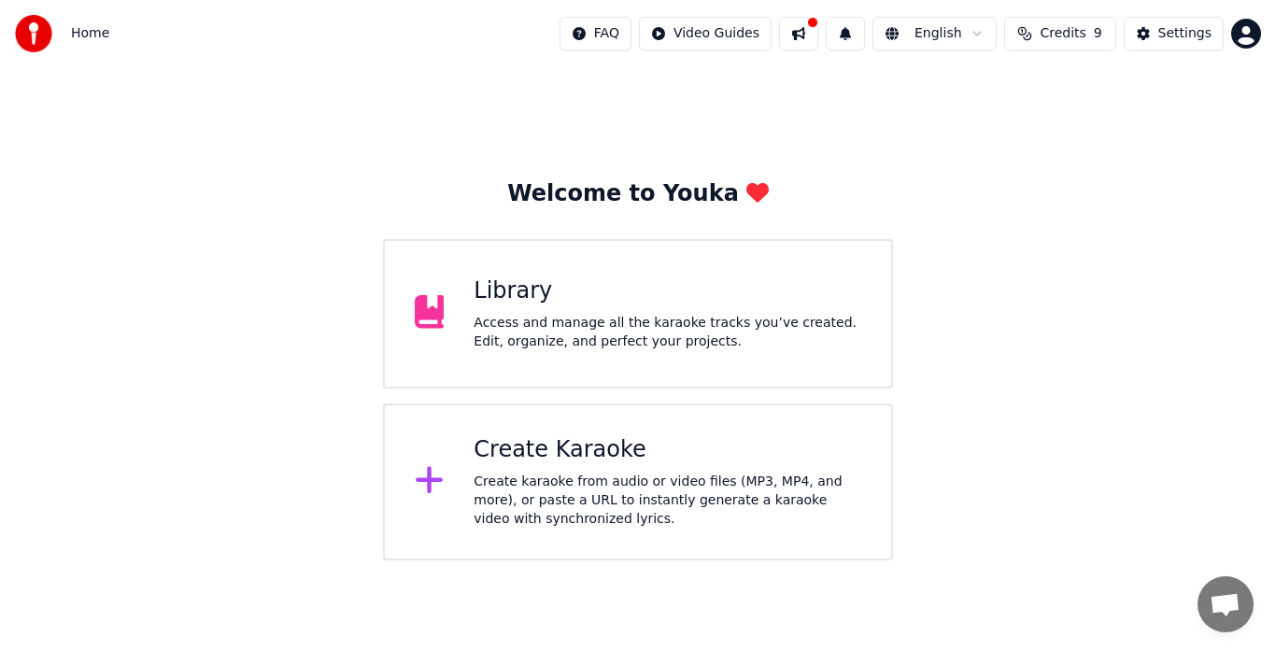
click at [969, 248] on div "Welcome to Youka Library Access and manage all the karaoke tracks you’ve create…" at bounding box center [638, 313] width 1276 height 493
click at [813, 42] on button at bounding box center [798, 34] width 39 height 34
click at [1212, 191] on div "Welcome to Youka Library Access and manage all the karaoke tracks you’ve create…" at bounding box center [638, 313] width 1276 height 493
click at [730, 35] on html "Home FAQ Video Guides English Credits 9 Settings Welcome to Youka Library Acces…" at bounding box center [638, 280] width 1276 height 560
click at [1060, 32] on html "Home FAQ Video Guides English Credits 9 Settings Welcome to Youka Library Acces…" at bounding box center [638, 280] width 1276 height 560
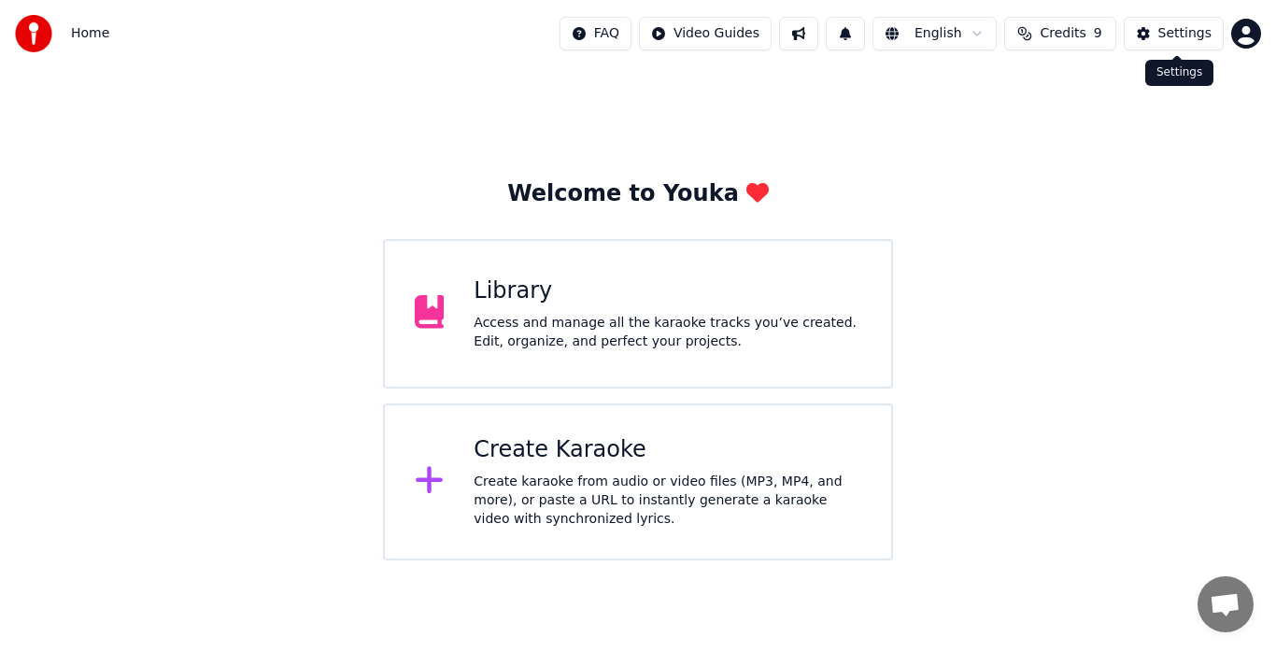
click at [1166, 30] on div "Settings" at bounding box center [1184, 33] width 53 height 19
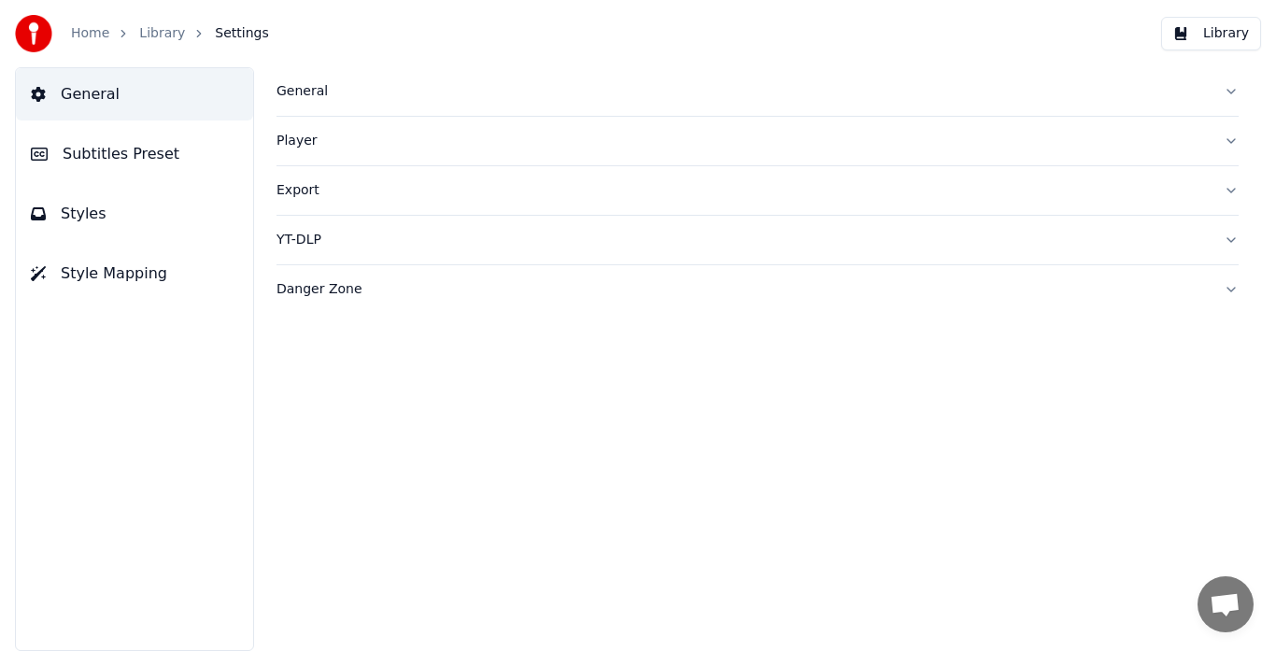
click at [220, 32] on span "Settings" at bounding box center [241, 33] width 53 height 19
click at [164, 35] on link "Library" at bounding box center [162, 33] width 46 height 19
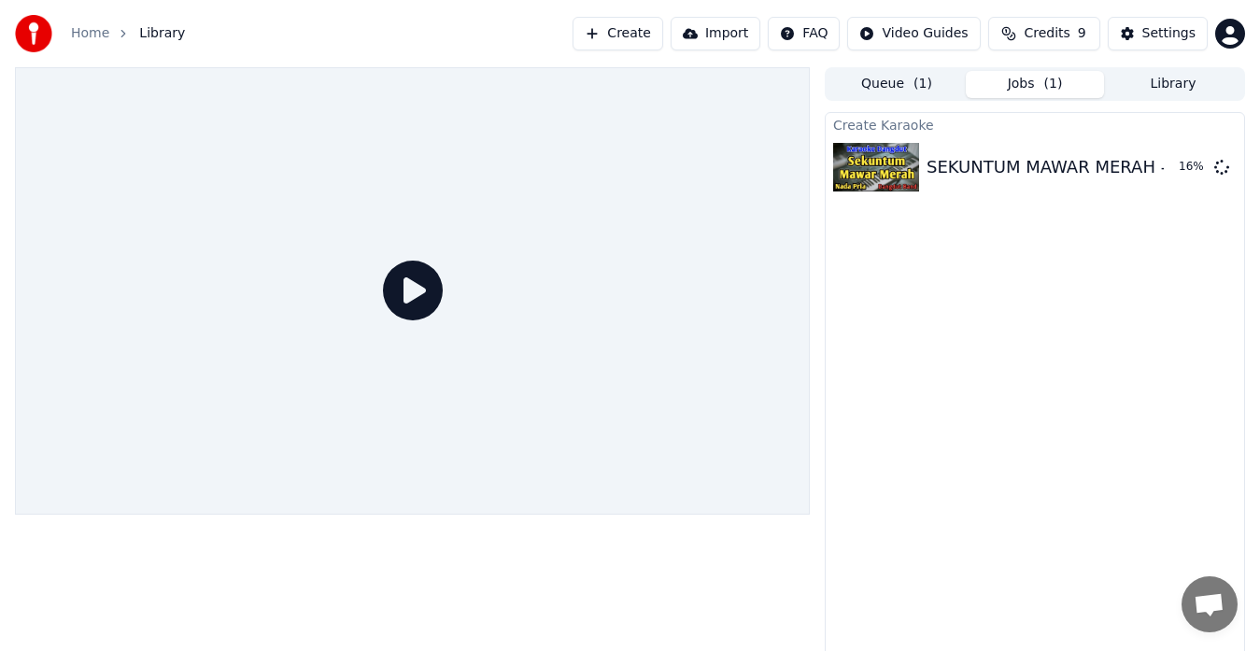
click at [416, 302] on icon at bounding box center [413, 291] width 60 height 60
click at [413, 284] on icon at bounding box center [413, 291] width 60 height 60
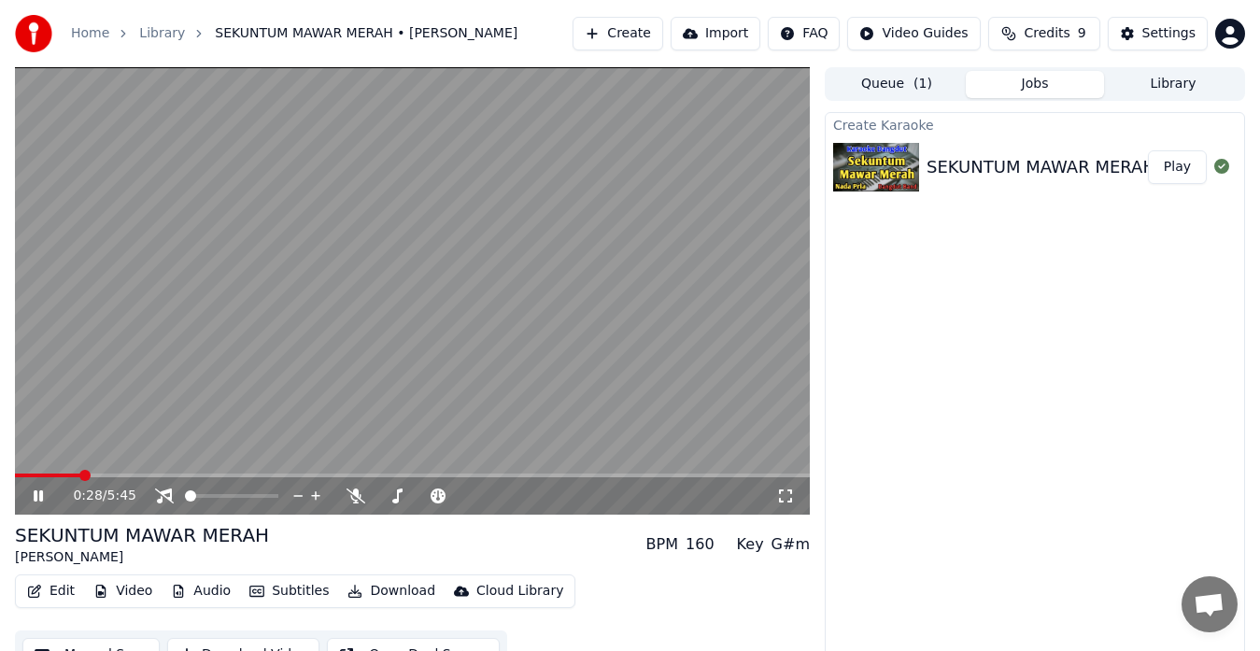
click at [373, 231] on video at bounding box center [412, 290] width 795 height 447
click at [936, 239] on div "Create Karaoke SEKUNTUM MAWAR MERAH - KARAOKE || NADA PRIA COWOK || Dangdut Ban…" at bounding box center [1035, 388] width 420 height 553
click at [1181, 172] on button "Play" at bounding box center [1177, 167] width 59 height 34
click at [155, 495] on icon at bounding box center [164, 495] width 19 height 15
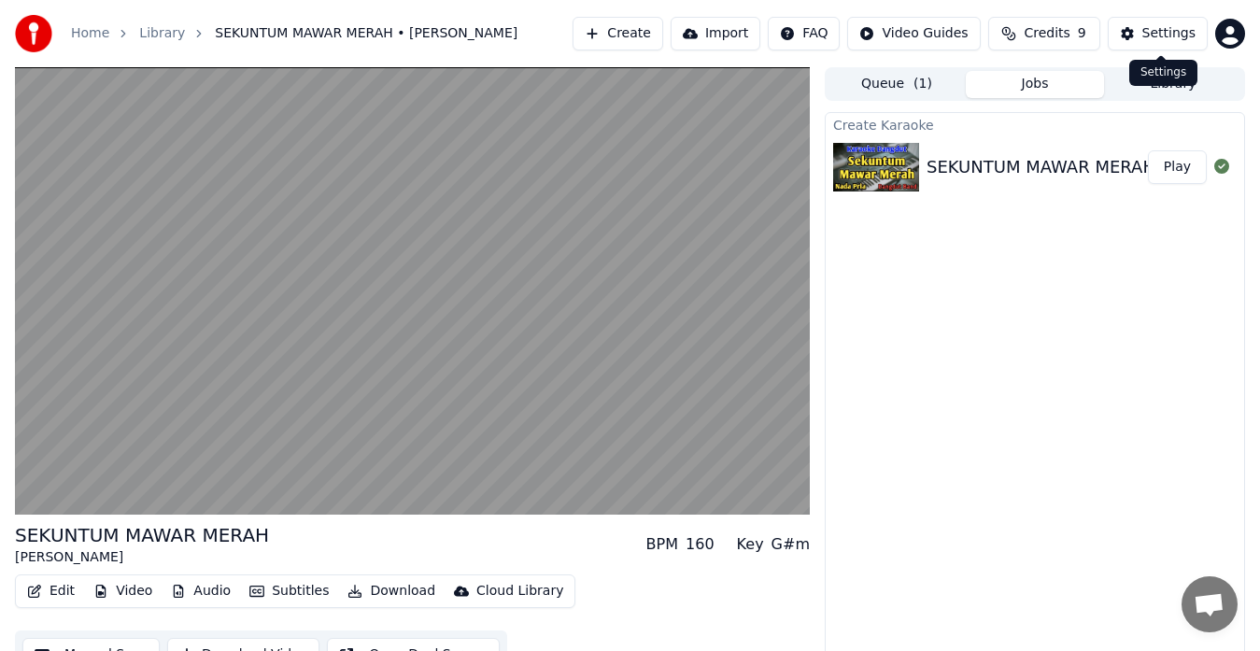
click at [1176, 35] on div "Settings" at bounding box center [1168, 33] width 53 height 19
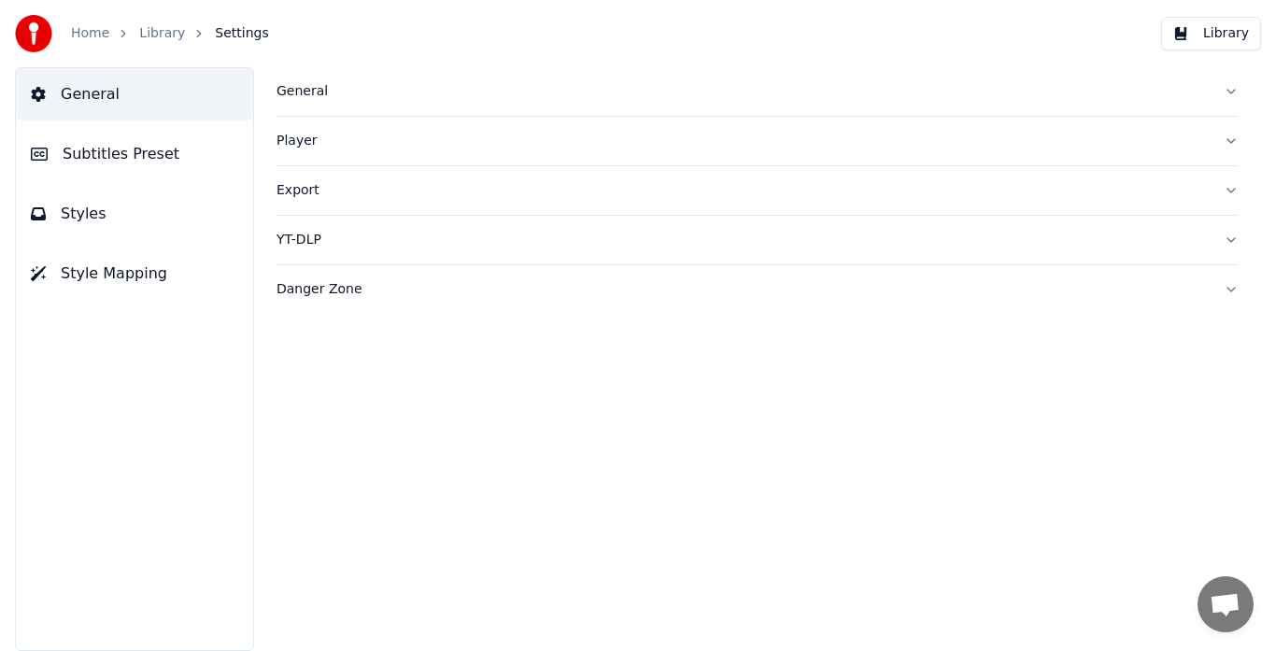
click at [308, 97] on div "General" at bounding box center [742, 91] width 932 height 19
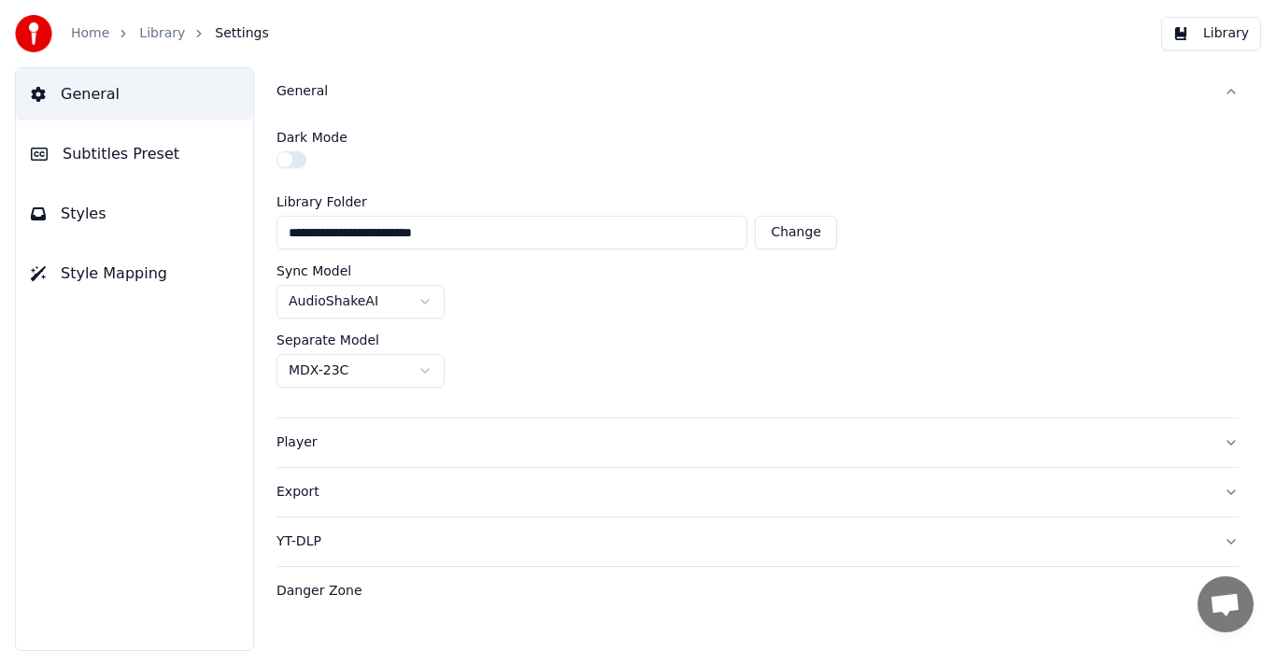
click at [169, 148] on button "Subtitles Preset" at bounding box center [134, 154] width 237 height 52
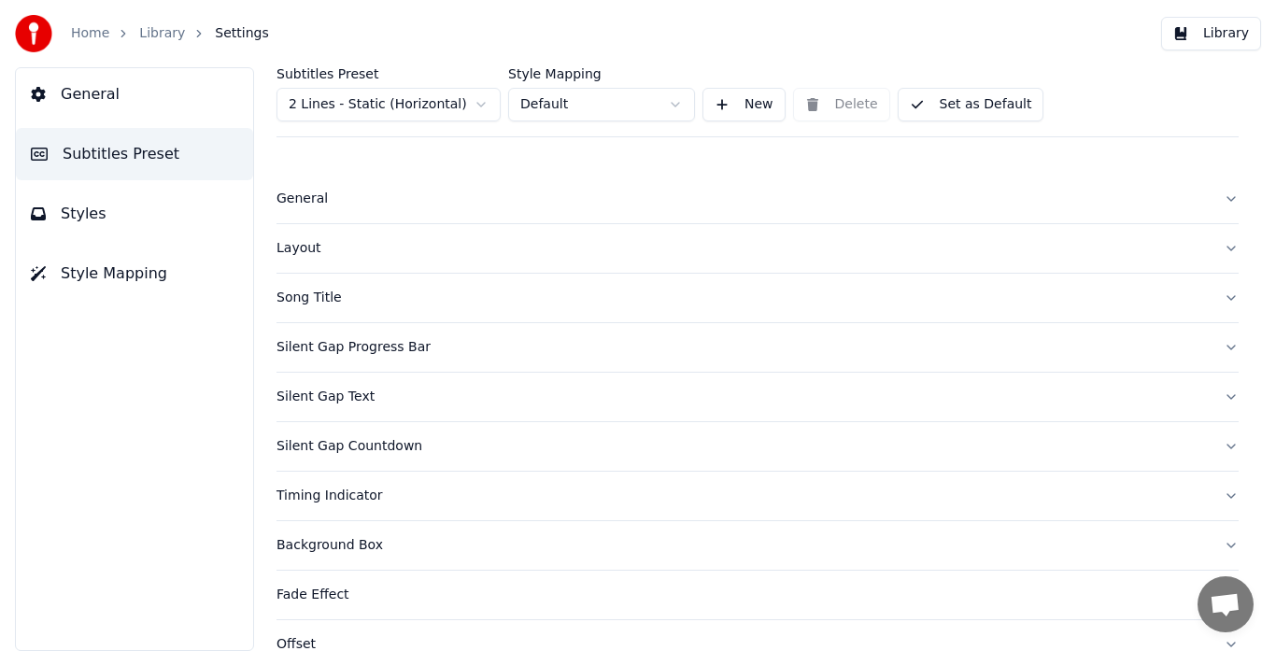
click at [157, 212] on button "Styles" at bounding box center [134, 214] width 237 height 52
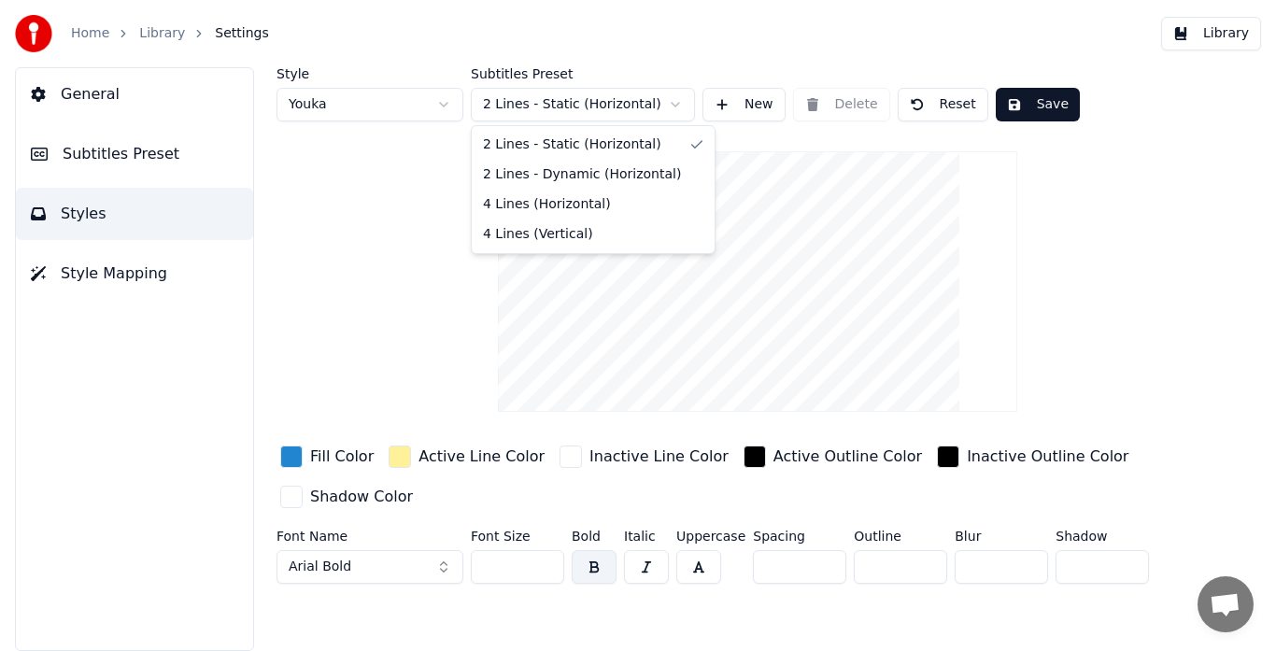
click at [673, 102] on html "Home Library Settings Library General Subtitles Preset Styles Style Mapping Sty…" at bounding box center [638, 325] width 1276 height 651
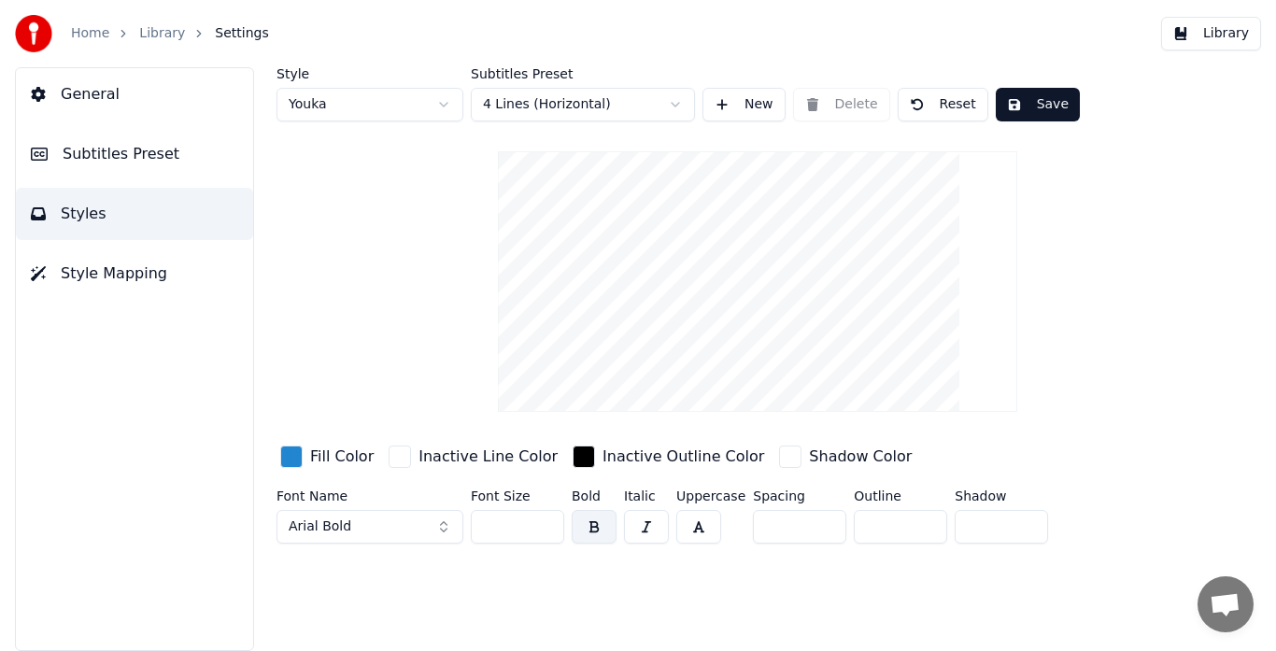
click at [673, 99] on html "Home Library Settings Library General Subtitles Preset Styles Style Mapping Sty…" at bounding box center [638, 325] width 1276 height 651
click at [672, 104] on html "Home Library Settings Library General Subtitles Preset Styles Style Mapping Sty…" at bounding box center [638, 325] width 1276 height 651
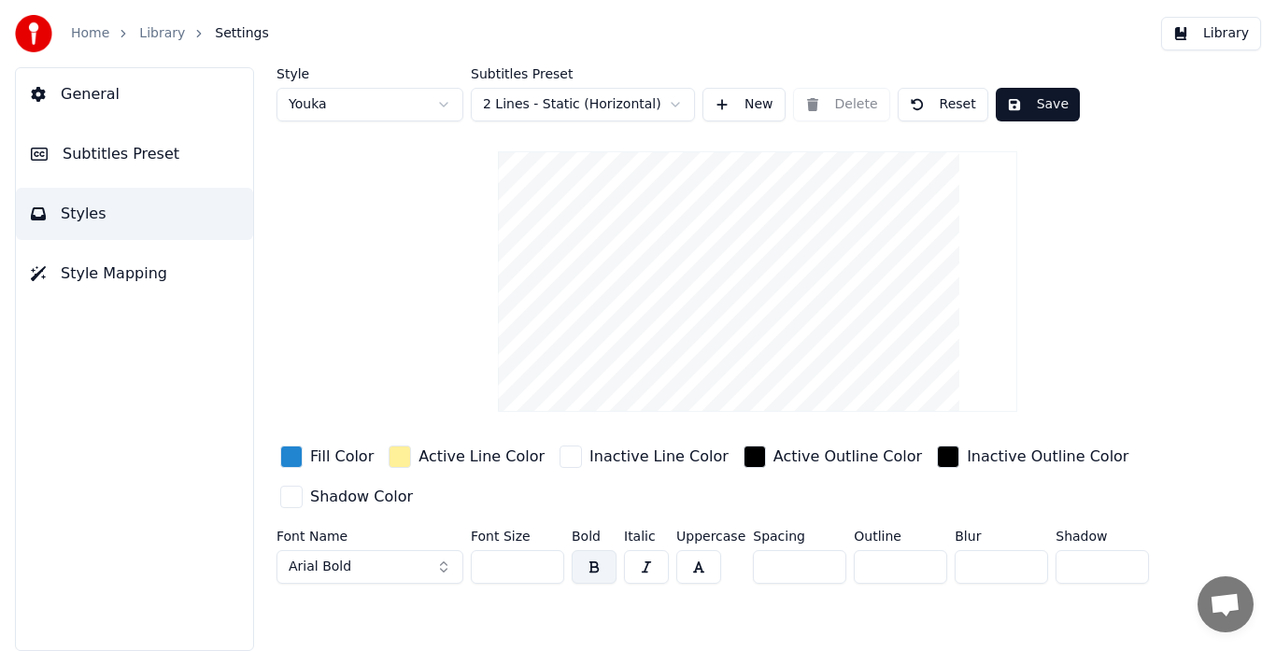
click at [186, 277] on button "Style Mapping" at bounding box center [134, 274] width 237 height 52
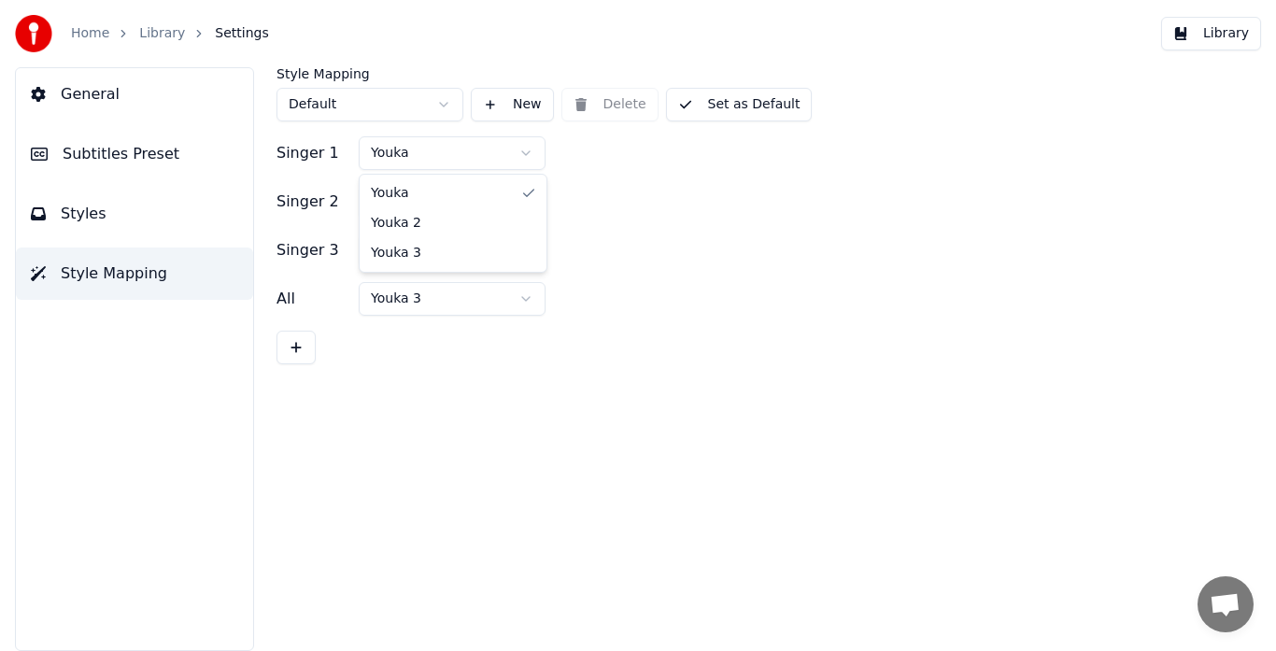
click at [522, 157] on html "Home Library Settings Library General Subtitles Preset Styles Style Mapping Sty…" at bounding box center [638, 325] width 1276 height 651
click at [527, 196] on html "Home Library Settings Library General Subtitles Preset Styles Style Mapping Sty…" at bounding box center [638, 325] width 1276 height 651
click at [446, 98] on html "Home Library Settings Library General Subtitles Preset Styles Style Mapping Sty…" at bounding box center [638, 325] width 1276 height 651
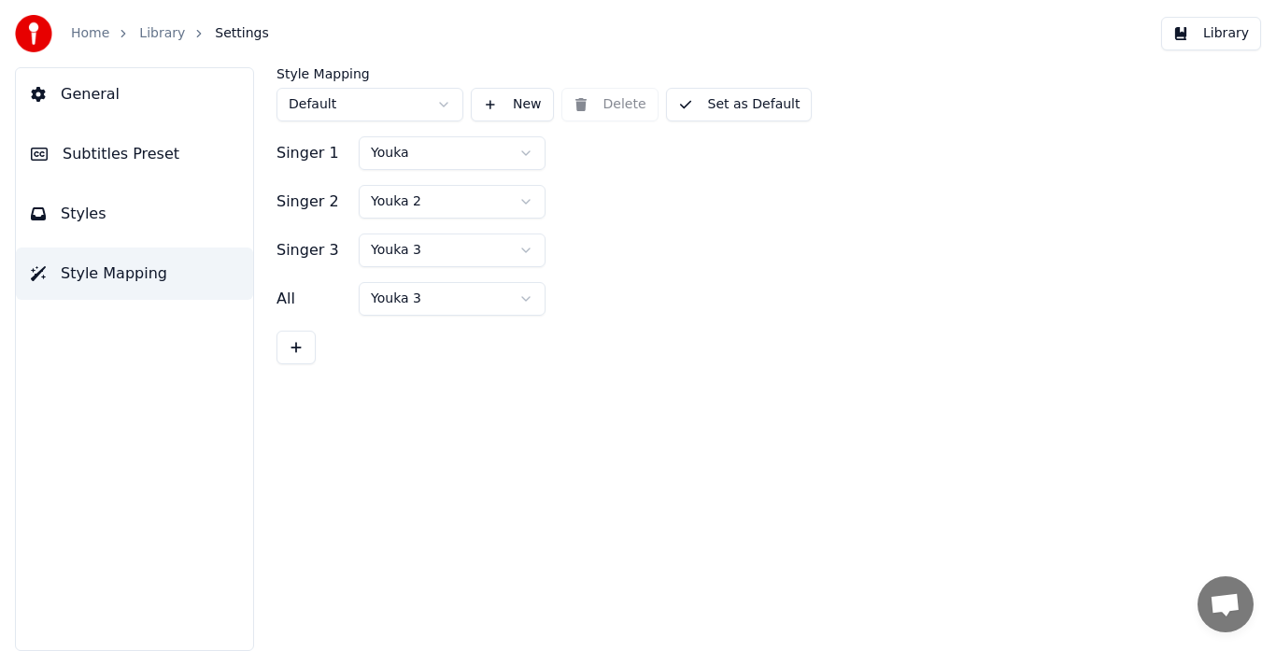
click at [446, 98] on html "Home Library Settings Library General Subtitles Preset Styles Style Mapping Sty…" at bounding box center [638, 325] width 1276 height 651
click at [162, 32] on link "Library" at bounding box center [162, 33] width 46 height 19
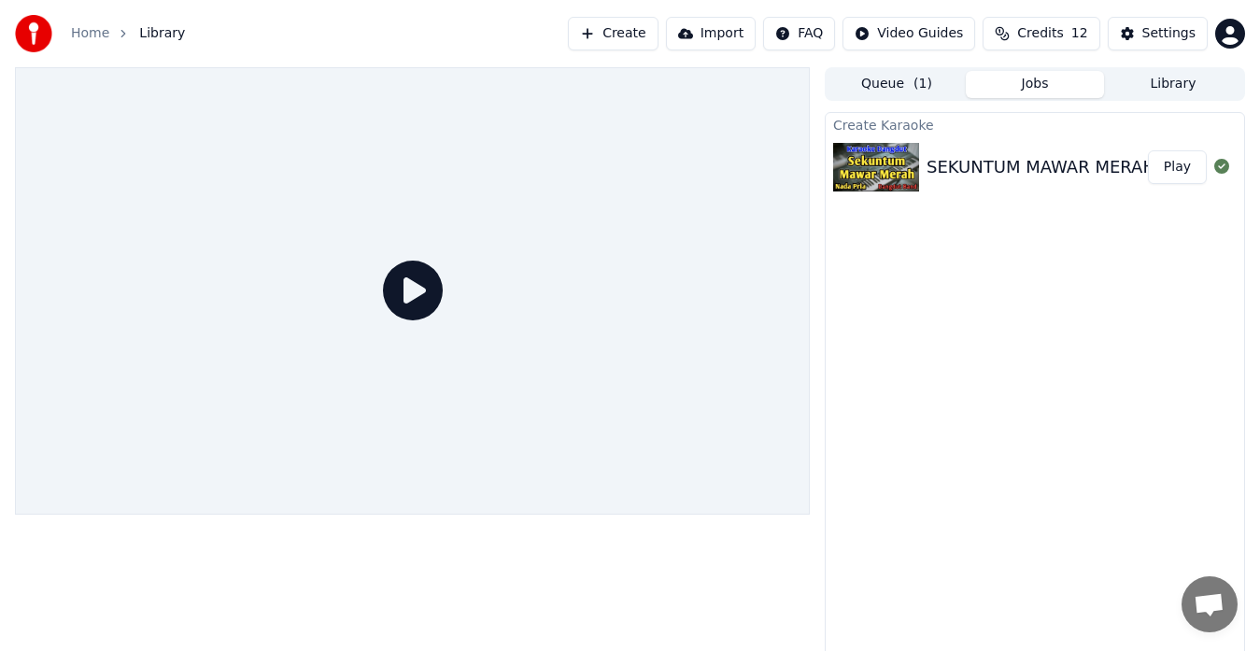
click at [1178, 166] on button "Play" at bounding box center [1177, 167] width 59 height 34
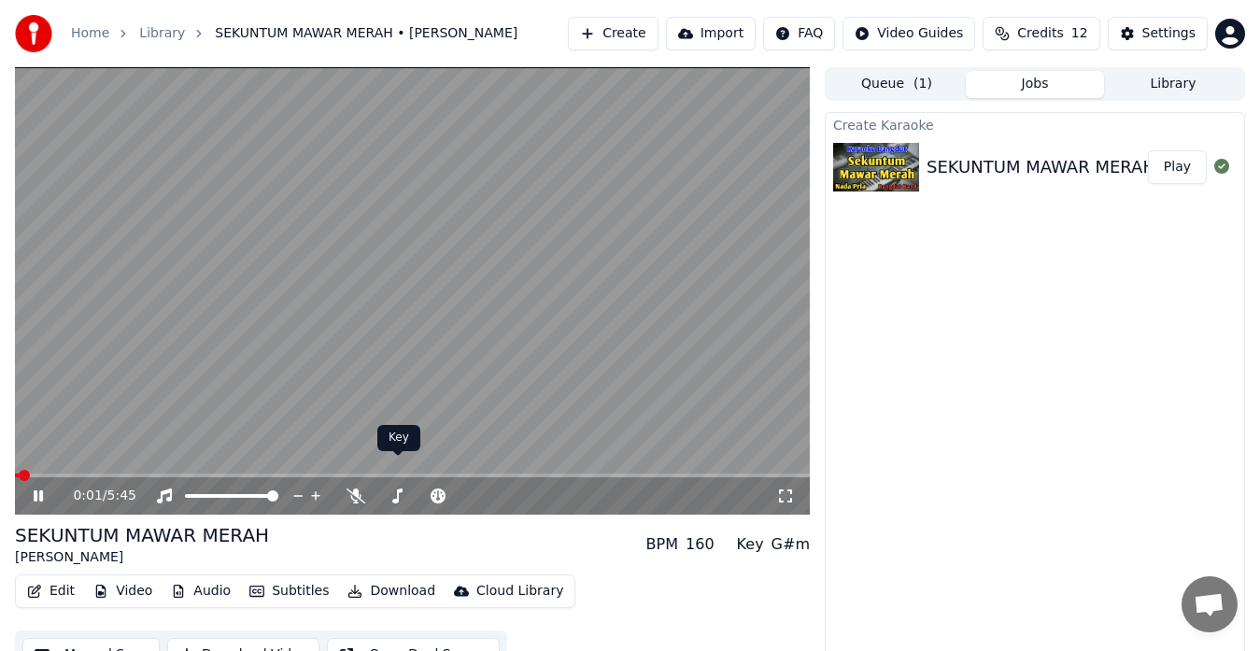
scroll to position [28, 0]
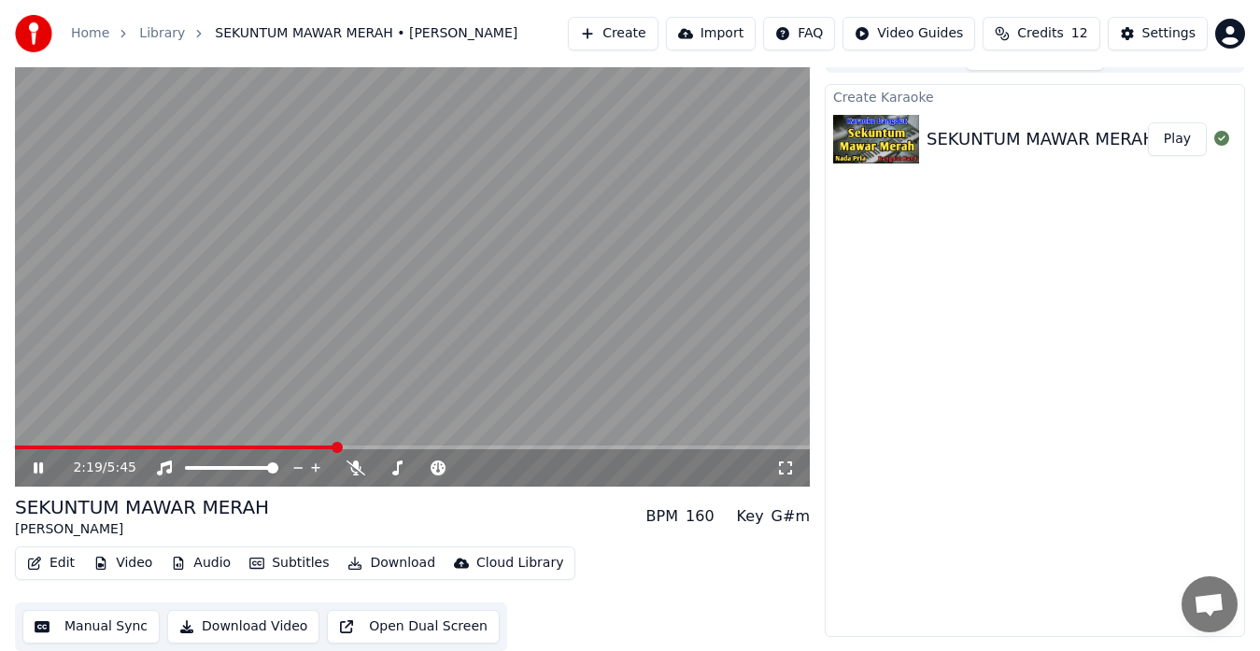
click at [788, 468] on icon at bounding box center [785, 467] width 19 height 15
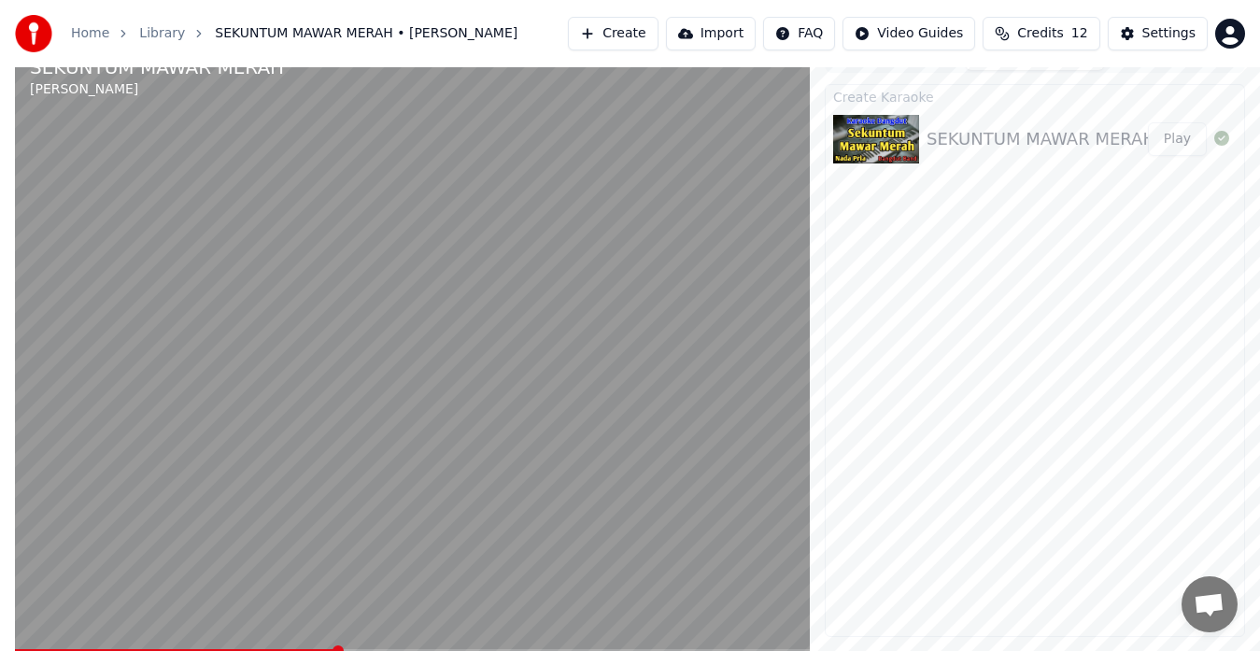
scroll to position [5, 0]
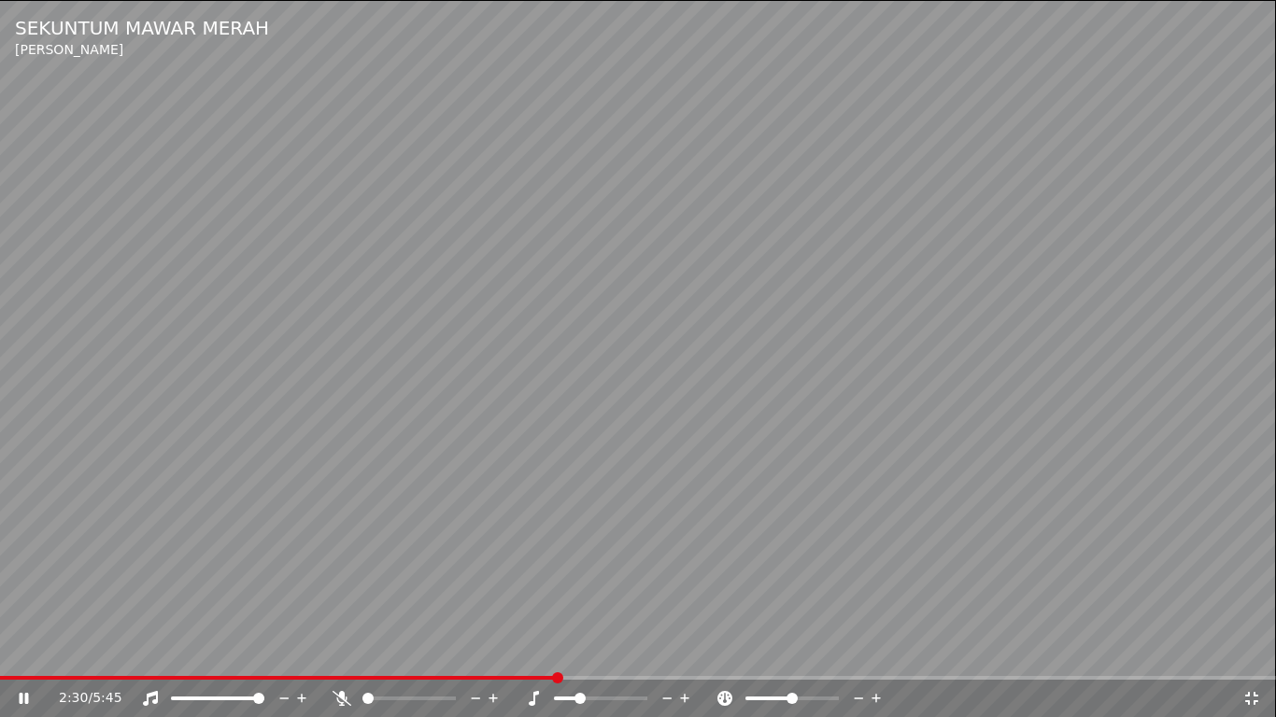
click at [580, 650] on span at bounding box center [579, 698] width 11 height 11
click at [816, 650] on span at bounding box center [813, 698] width 11 height 11
click at [802, 650] on span at bounding box center [773, 699] width 57 height 4
click at [791, 650] on span at bounding box center [773, 699] width 57 height 4
click at [613, 650] on span at bounding box center [589, 699] width 70 height 4
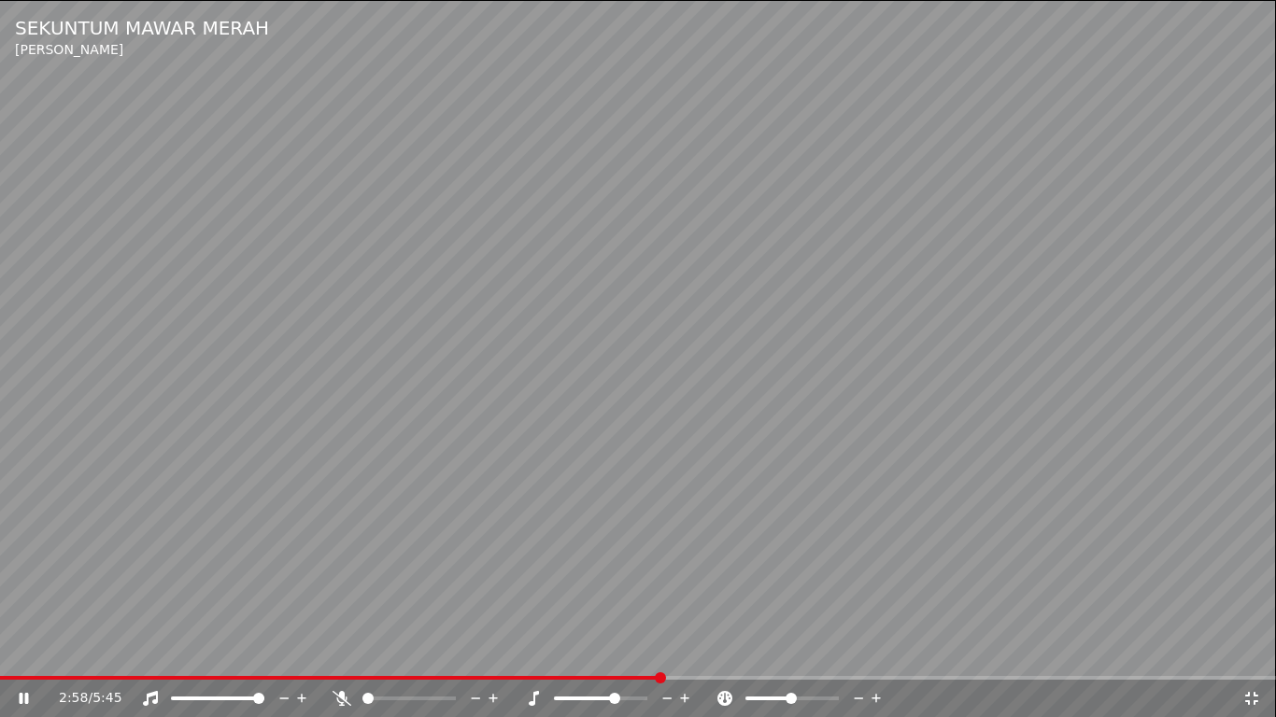
click at [599, 650] on span at bounding box center [585, 699] width 63 height 4
click at [346, 650] on icon at bounding box center [341, 698] width 19 height 15
click at [243, 650] on span at bounding box center [217, 699] width 93 height 4
click at [228, 650] on span at bounding box center [207, 699] width 72 height 4
click at [234, 650] on span at bounding box center [217, 699] width 93 height 4
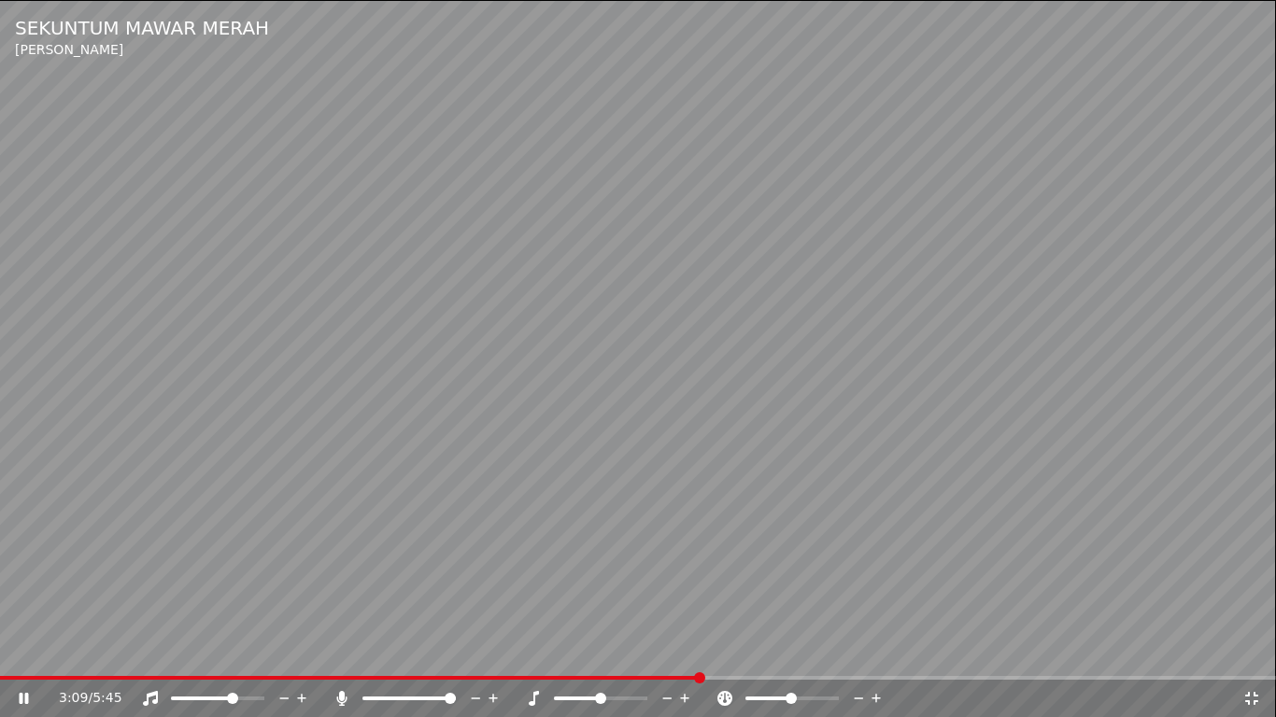
click at [248, 650] on div at bounding box center [235, 698] width 150 height 19
click at [1252, 650] on icon at bounding box center [1251, 698] width 19 height 15
